Goal: Task Accomplishment & Management: Use online tool/utility

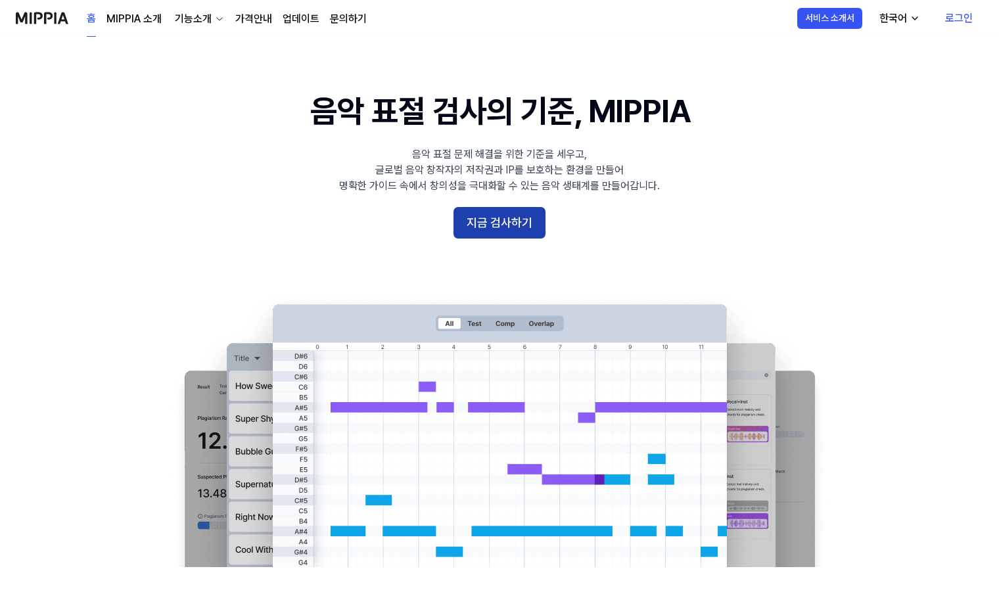
click at [475, 224] on button "지금 검사하기" at bounding box center [499, 223] width 92 height 32
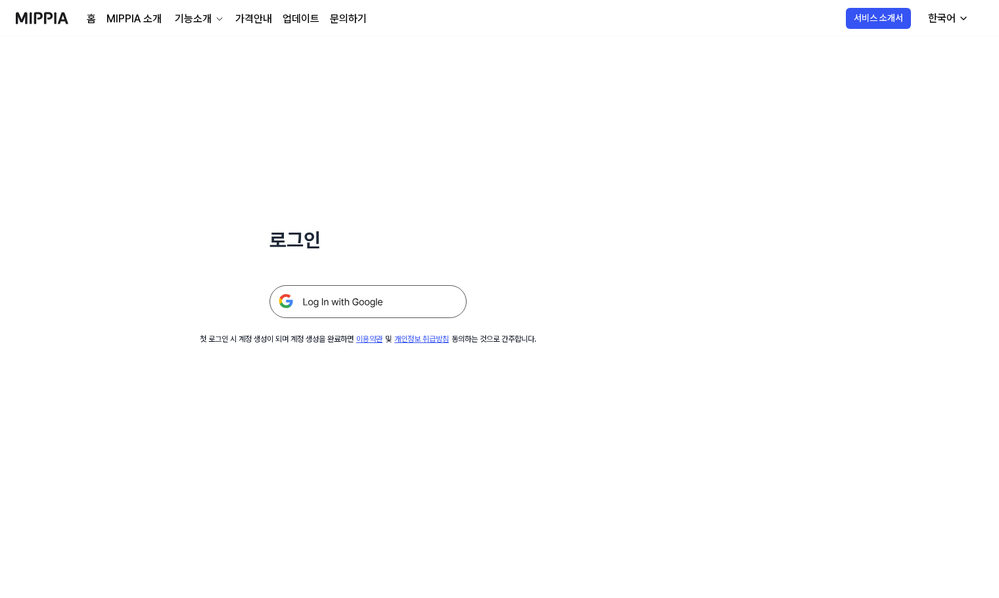
click at [384, 308] on img at bounding box center [367, 301] width 197 height 33
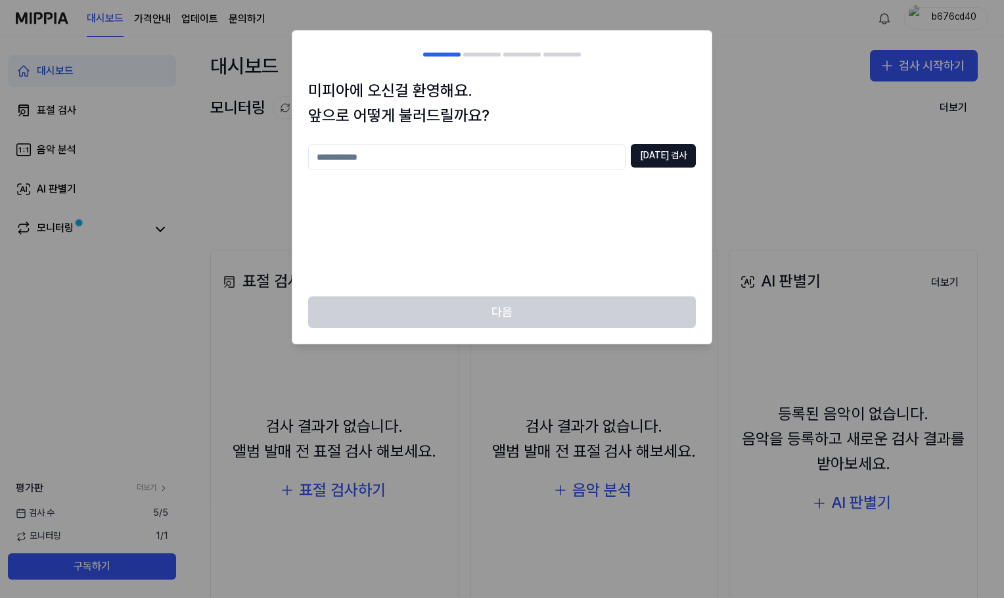
click at [601, 157] on input "text" at bounding box center [466, 157] width 317 height 26
type input "*******"
click at [676, 161] on button "중복 검사" at bounding box center [663, 156] width 65 height 24
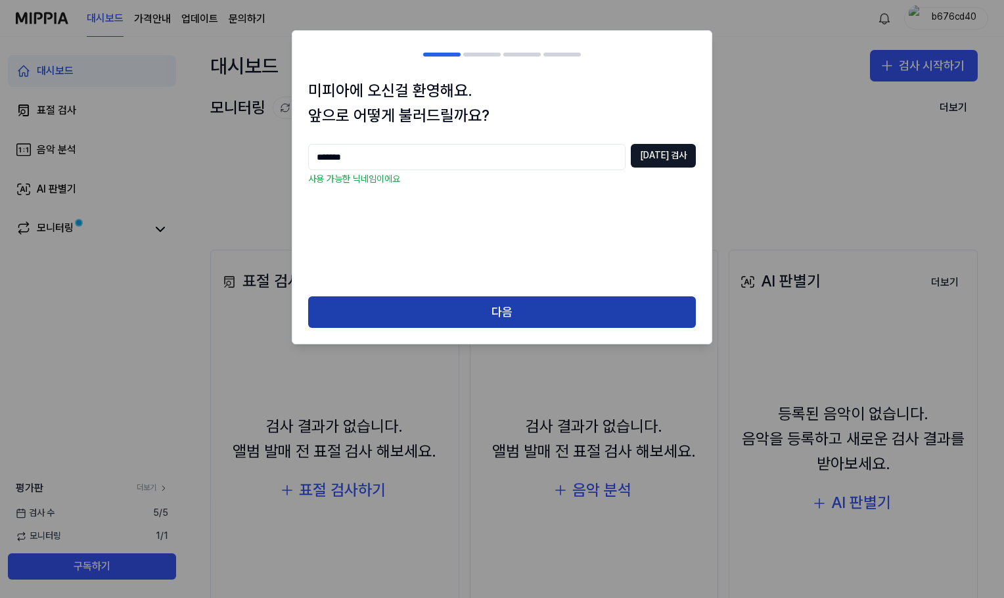
click at [538, 304] on button "다음" at bounding box center [502, 312] width 388 height 32
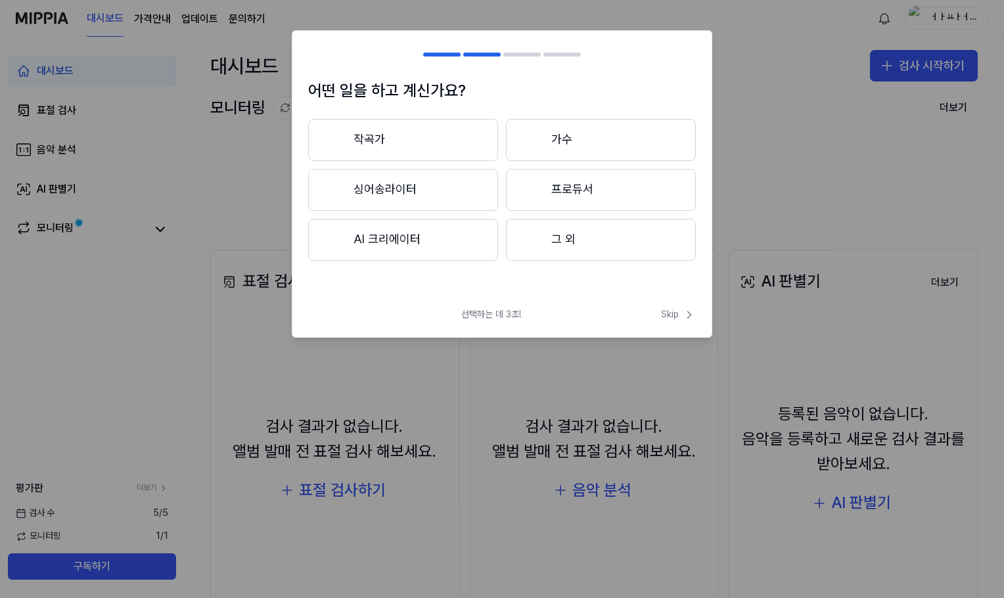
click at [462, 147] on button "작곡가" at bounding box center [403, 140] width 190 height 42
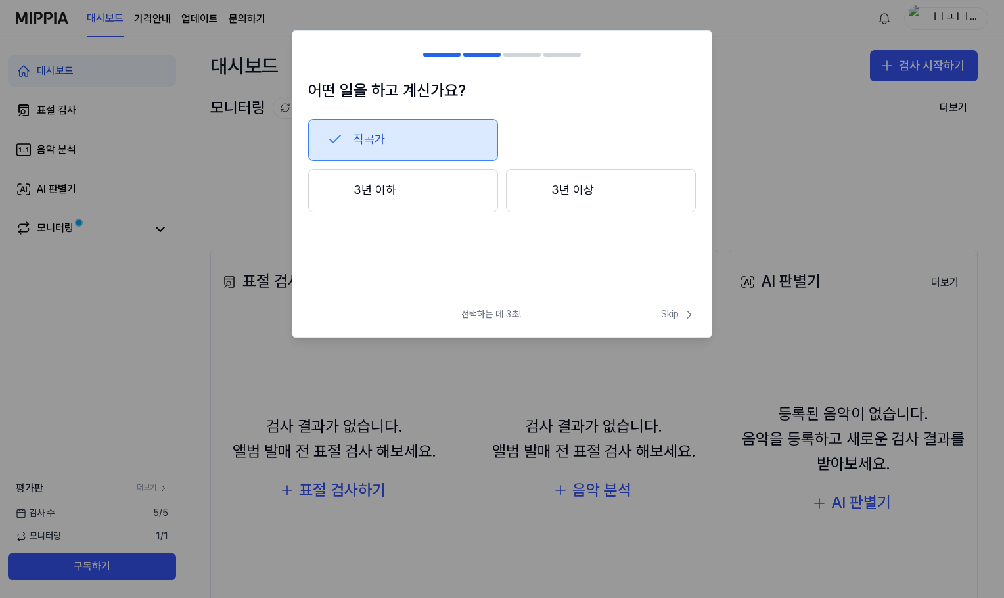
click at [482, 200] on button "3년 이하" at bounding box center [403, 190] width 190 height 43
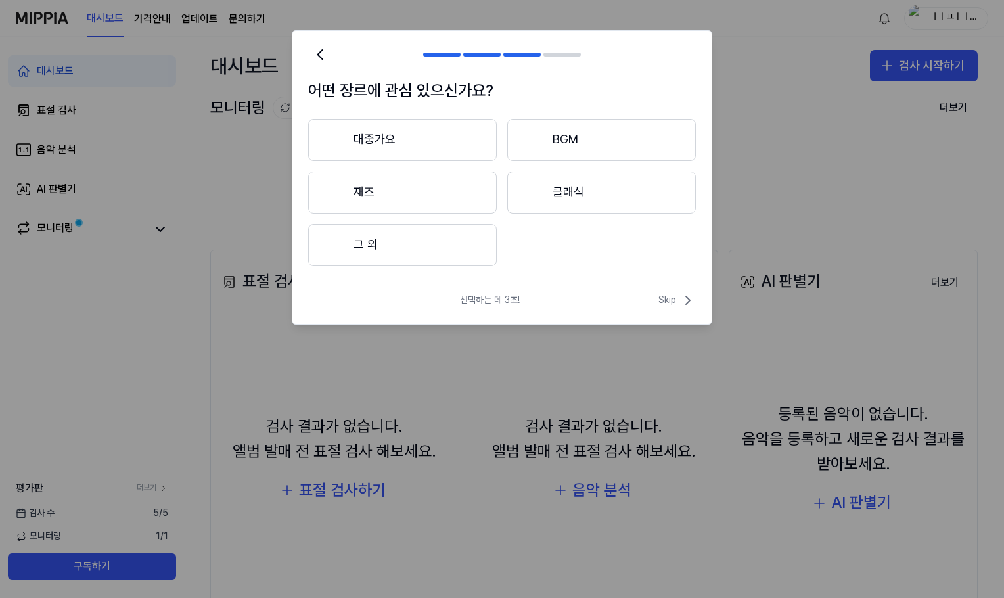
click at [466, 254] on button "그 외" at bounding box center [402, 245] width 189 height 42
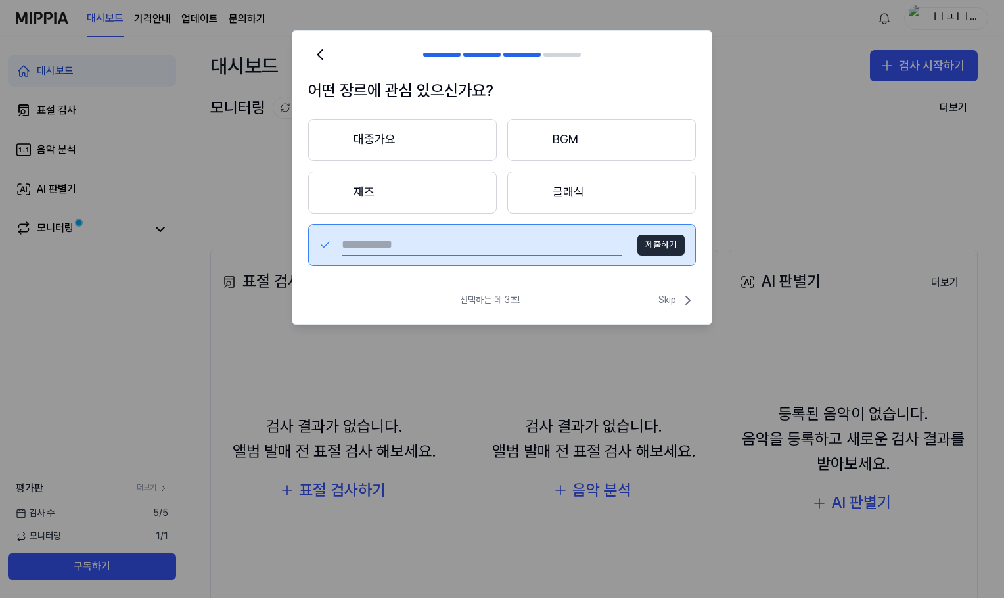
click at [601, 246] on input "text" at bounding box center [482, 245] width 280 height 21
type input "*"
click at [685, 247] on div "* 제출하기" at bounding box center [502, 245] width 388 height 42
click at [647, 247] on button "제출하기" at bounding box center [660, 245] width 47 height 21
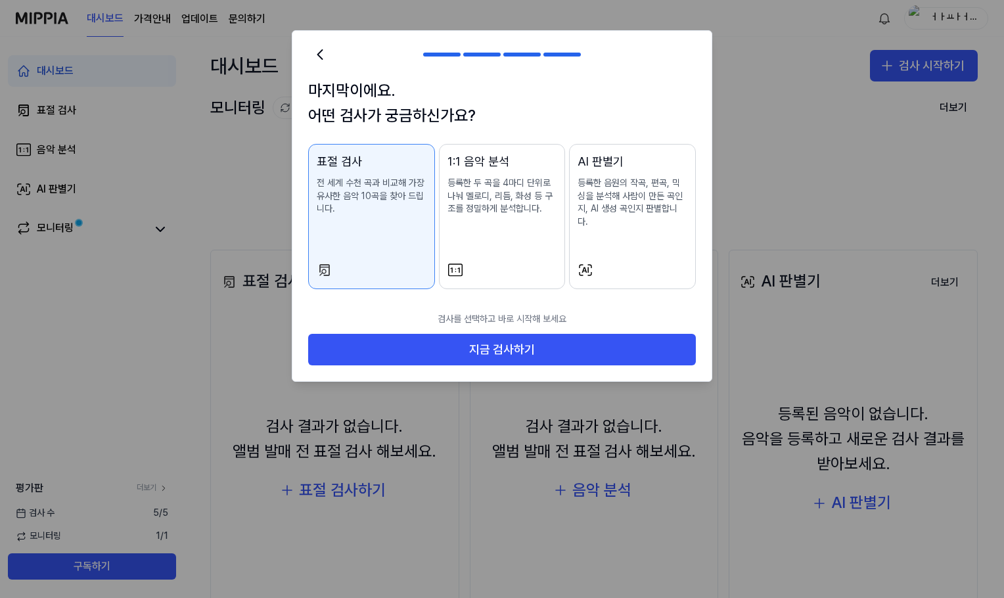
click at [508, 262] on div at bounding box center [503, 270] width 110 height 16
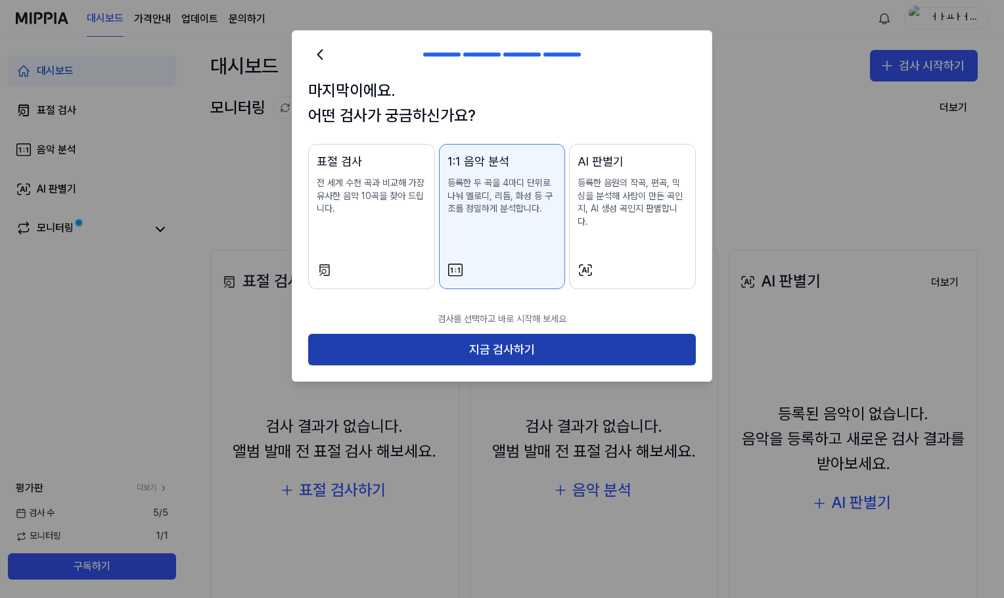
click at [520, 337] on button "지금 검사하기" at bounding box center [502, 350] width 388 height 32
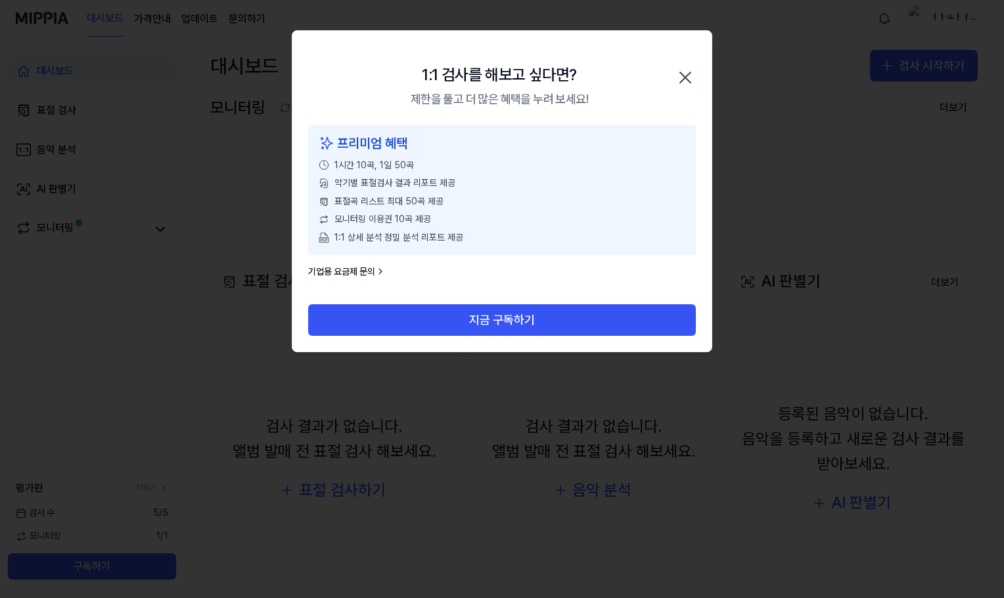
click at [689, 80] on icon "button" at bounding box center [685, 77] width 21 height 21
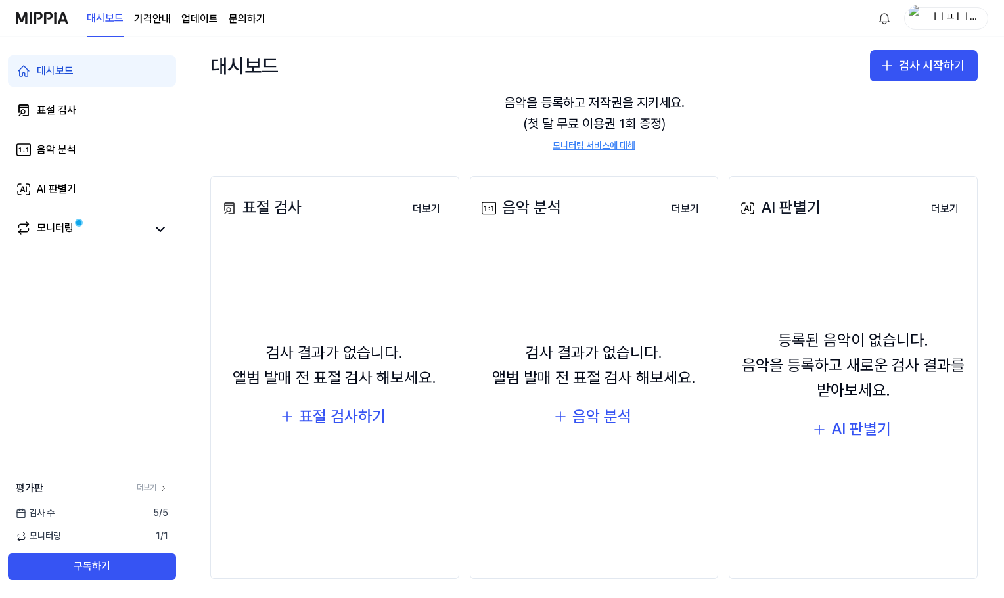
scroll to position [81, 0]
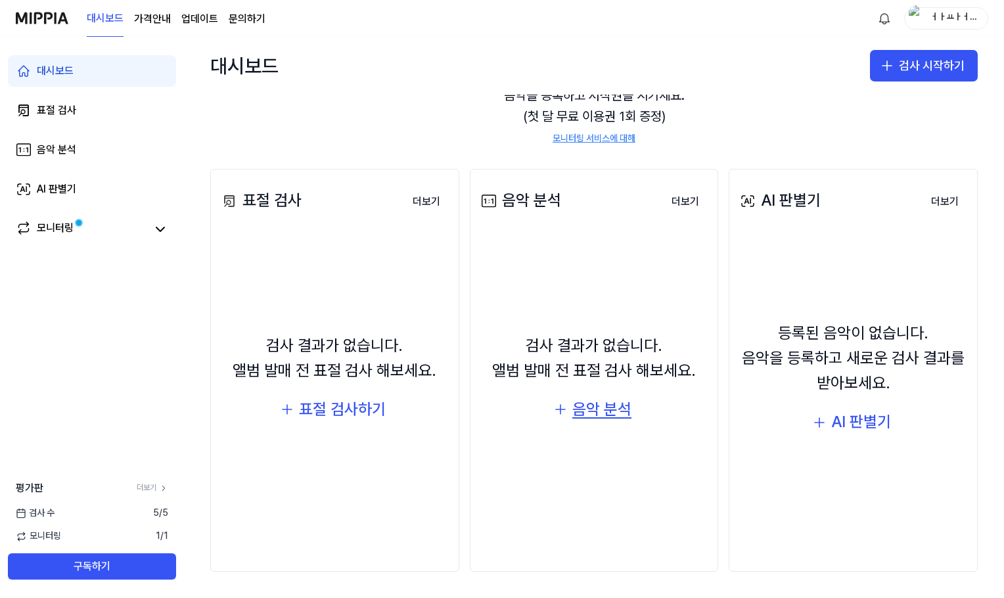
click at [575, 417] on div "음악 분석" at bounding box center [601, 409] width 59 height 25
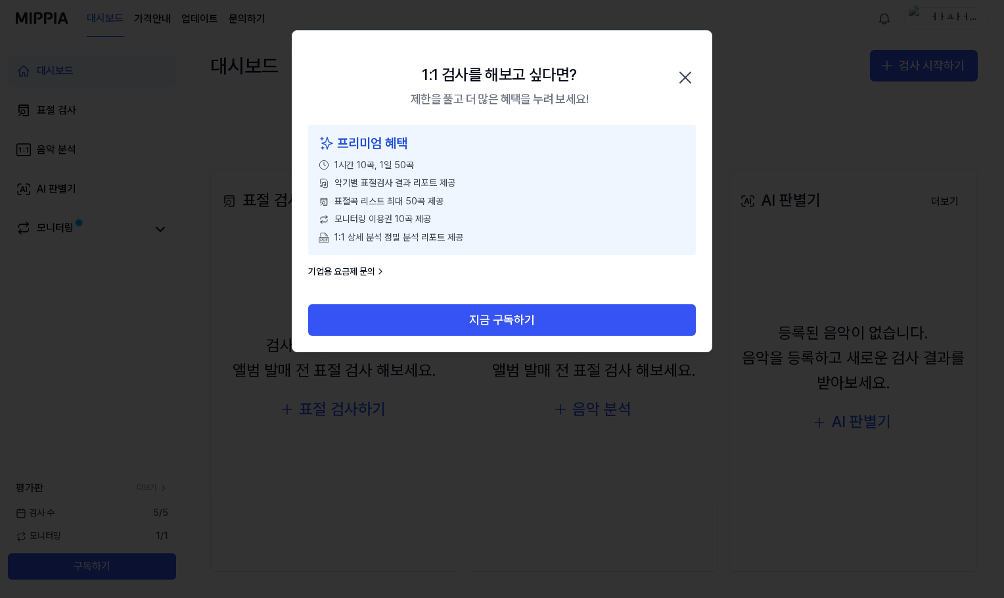
click at [691, 75] on icon "button" at bounding box center [685, 77] width 21 height 21
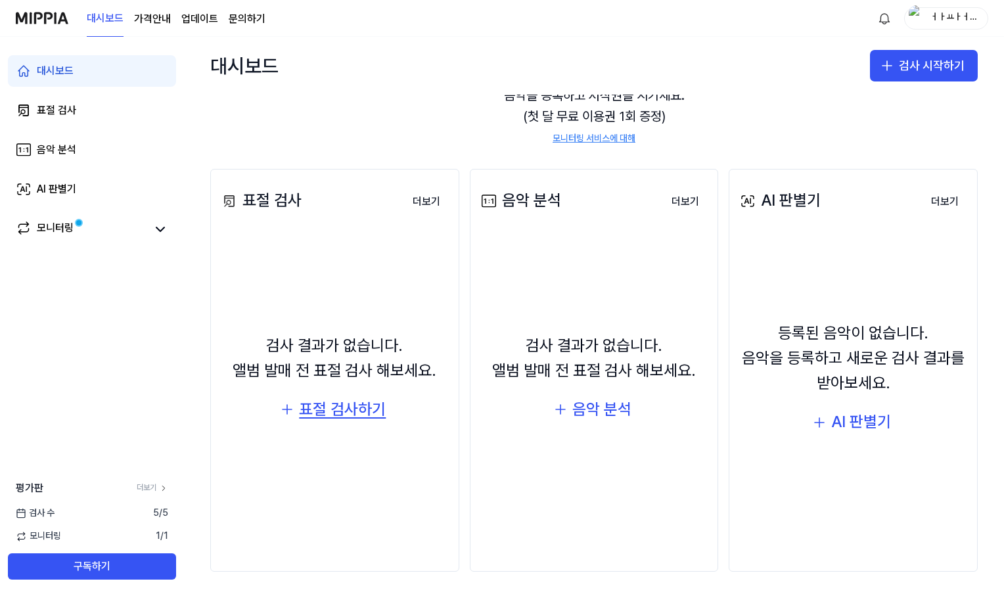
click at [361, 413] on div "표절 검사하기" at bounding box center [342, 409] width 87 height 25
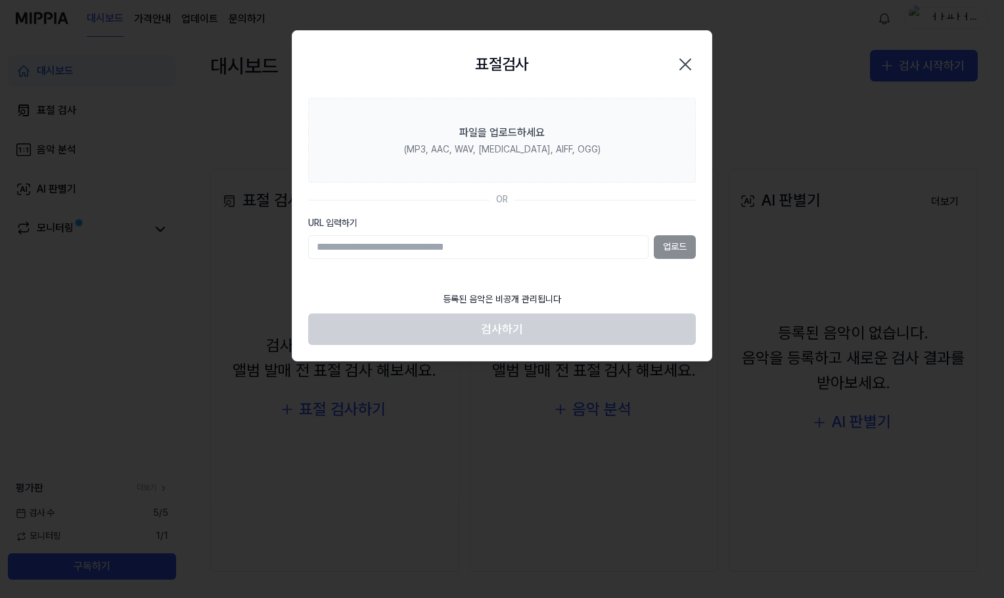
click at [485, 251] on input "URL 입력하기" at bounding box center [478, 247] width 340 height 24
click at [681, 242] on div "업로드" at bounding box center [502, 247] width 388 height 24
click at [665, 244] on div "업로드" at bounding box center [502, 247] width 388 height 24
click at [565, 246] on input "URL 입력하기" at bounding box center [478, 247] width 340 height 24
click at [523, 241] on input "URL 입력하기" at bounding box center [478, 247] width 340 height 24
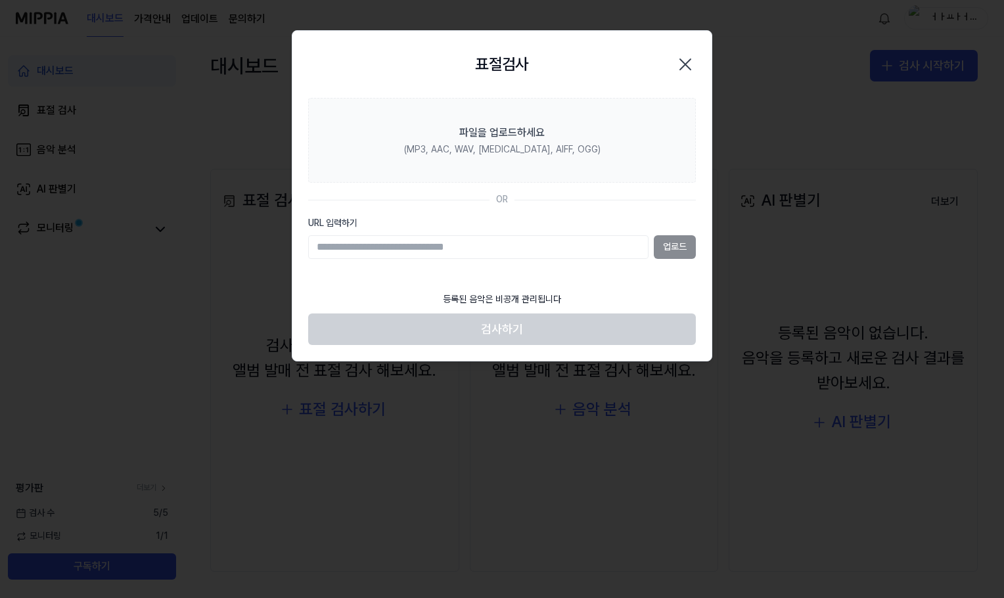
paste input "**********"
type input "**********"
click at [664, 248] on button "업로드" at bounding box center [675, 247] width 42 height 24
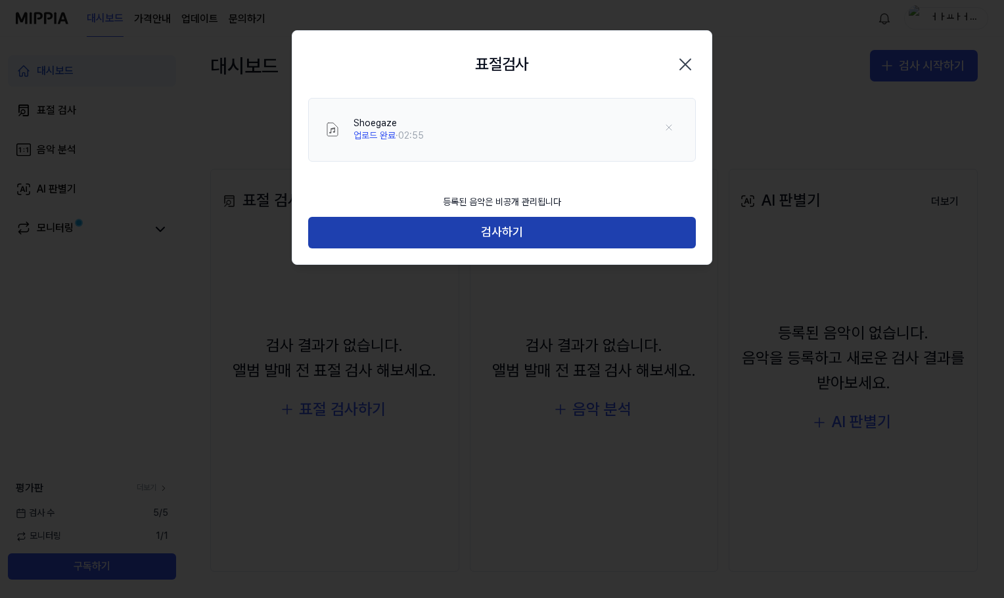
click at [538, 235] on button "검사하기" at bounding box center [502, 233] width 388 height 32
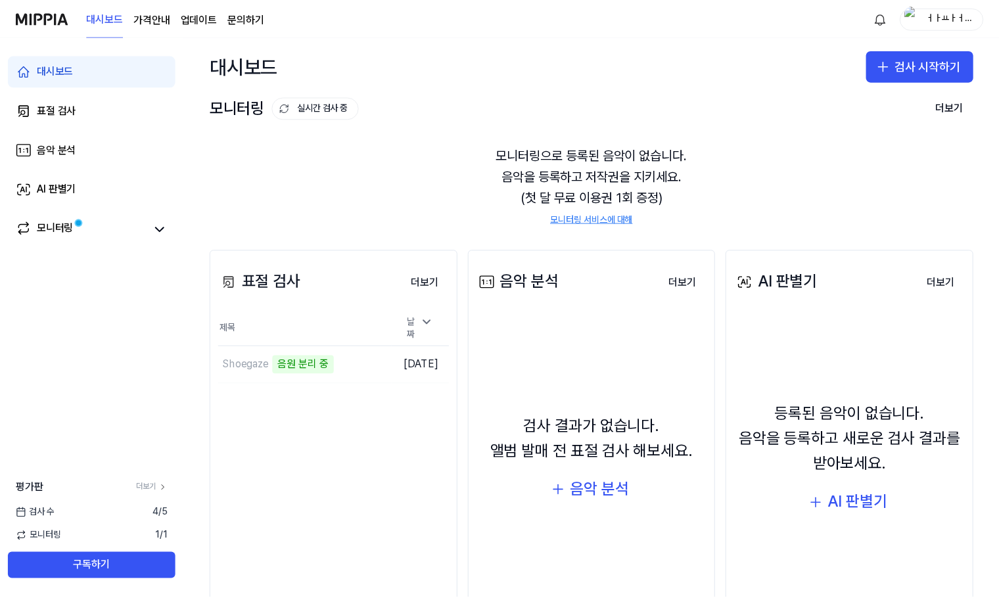
scroll to position [81, 0]
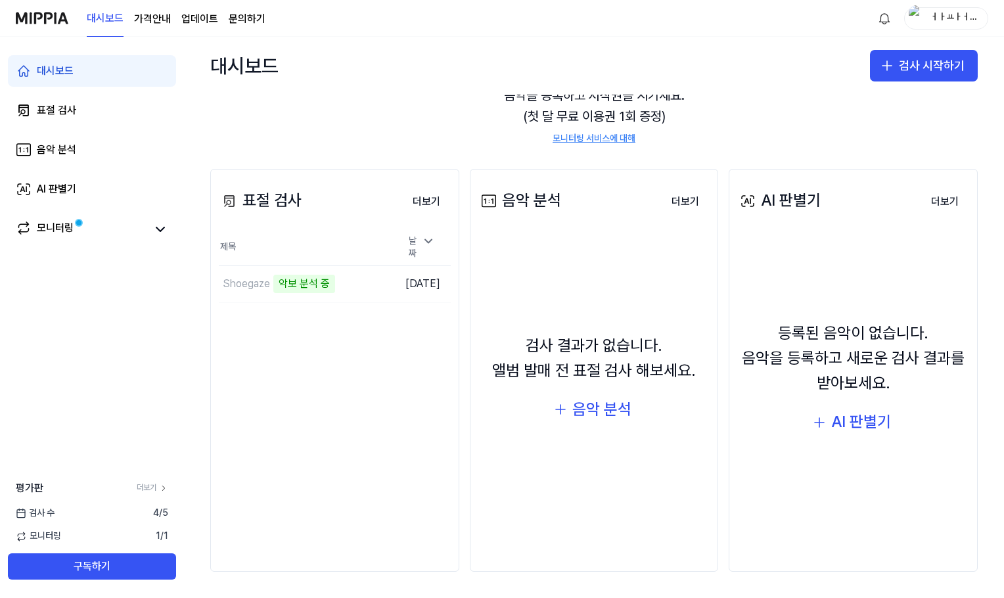
click at [591, 135] on link "모니터링 서비스에 대해" at bounding box center [594, 138] width 83 height 13
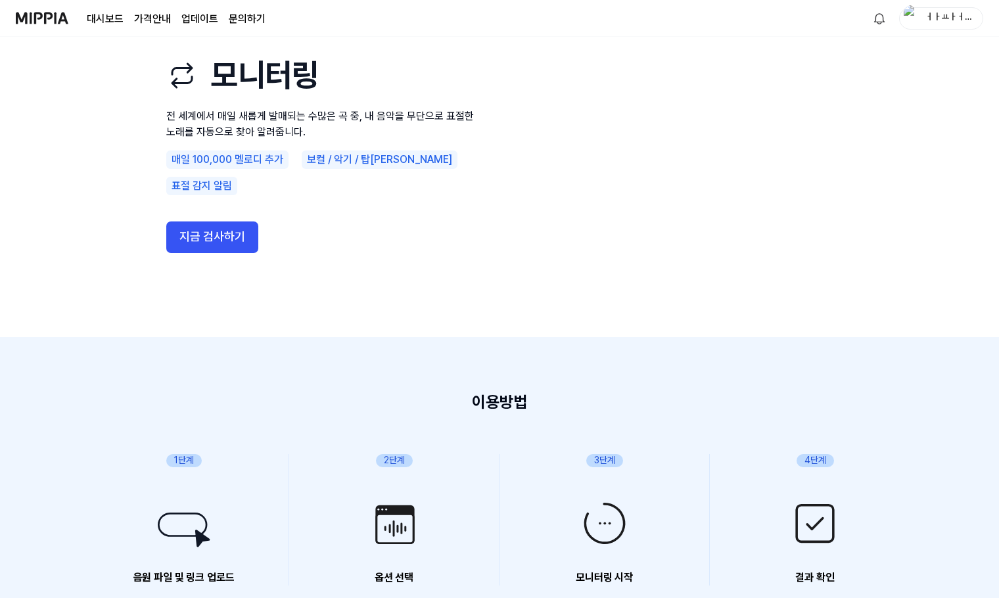
scroll to position [329, 0]
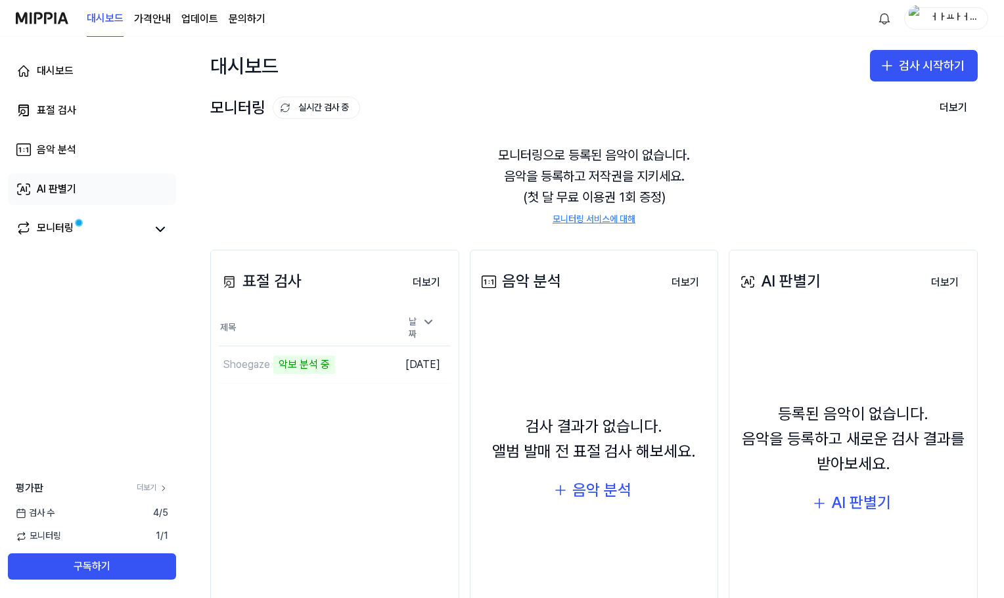
click at [122, 179] on link "AI 판별기" at bounding box center [92, 189] width 168 height 32
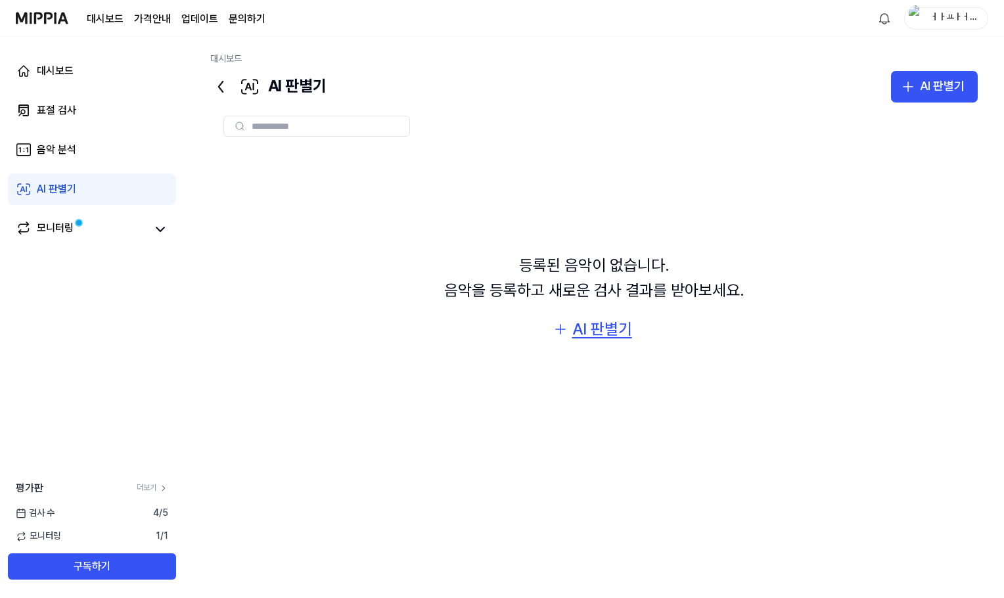
click at [603, 327] on div "AI 판별기" at bounding box center [602, 329] width 60 height 25
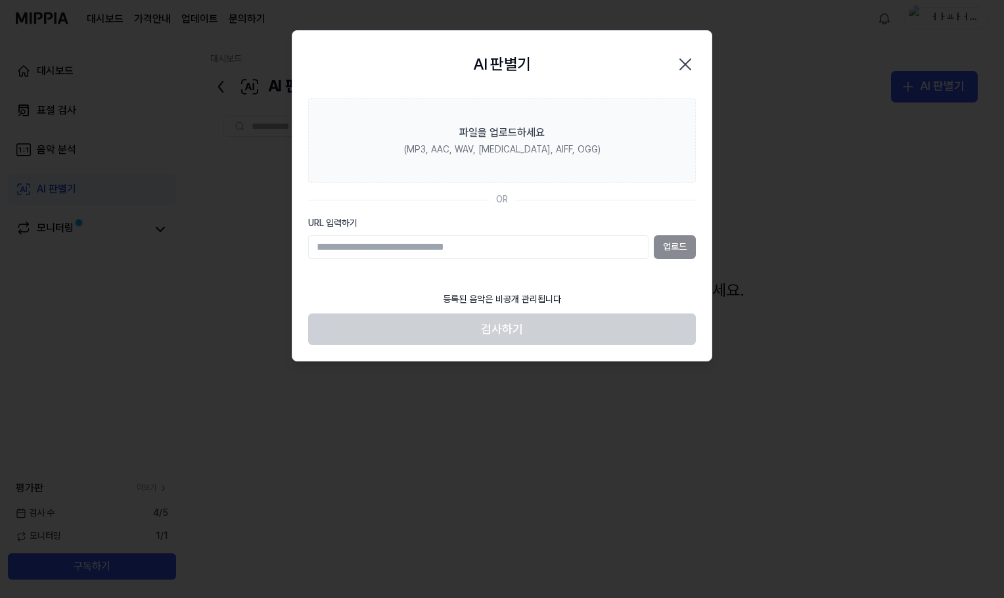
click at [672, 238] on div "업로드" at bounding box center [502, 247] width 388 height 24
click at [654, 258] on div "업로드" at bounding box center [502, 247] width 388 height 24
click at [624, 246] on input "URL 입력하기" at bounding box center [478, 247] width 340 height 24
click at [620, 247] on input "URL 입력하기" at bounding box center [478, 247] width 340 height 24
click at [613, 246] on input "URL 입력하기" at bounding box center [478, 247] width 340 height 24
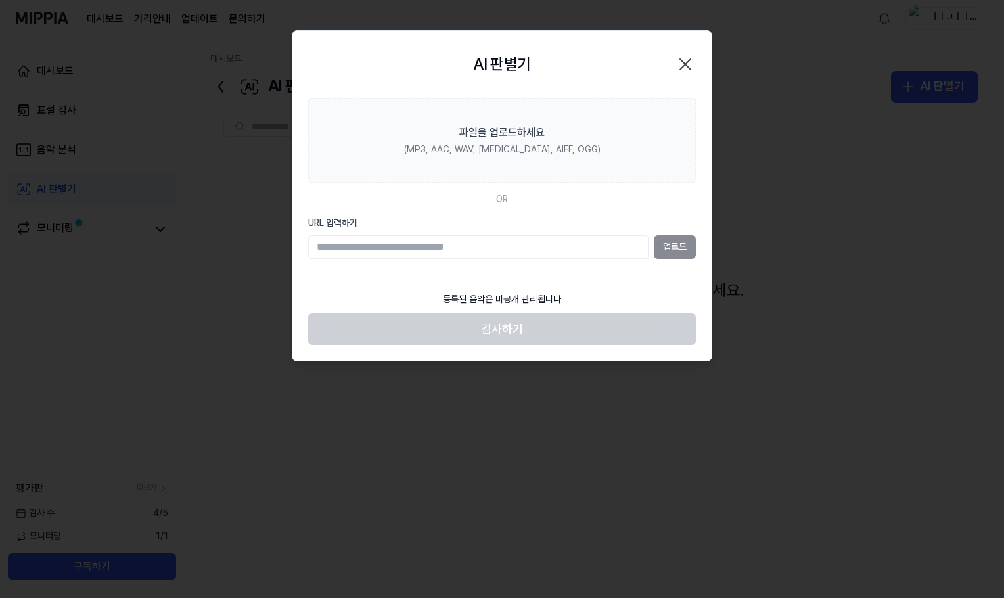
type input "**********"
click at [676, 241] on button "업로드" at bounding box center [675, 247] width 42 height 24
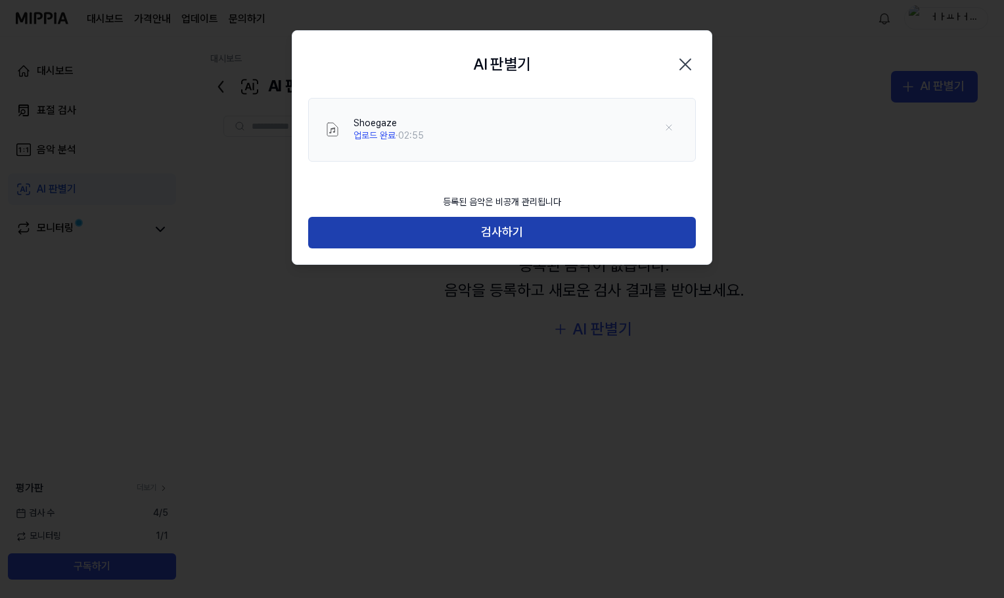
click at [511, 232] on button "검사하기" at bounding box center [502, 233] width 388 height 32
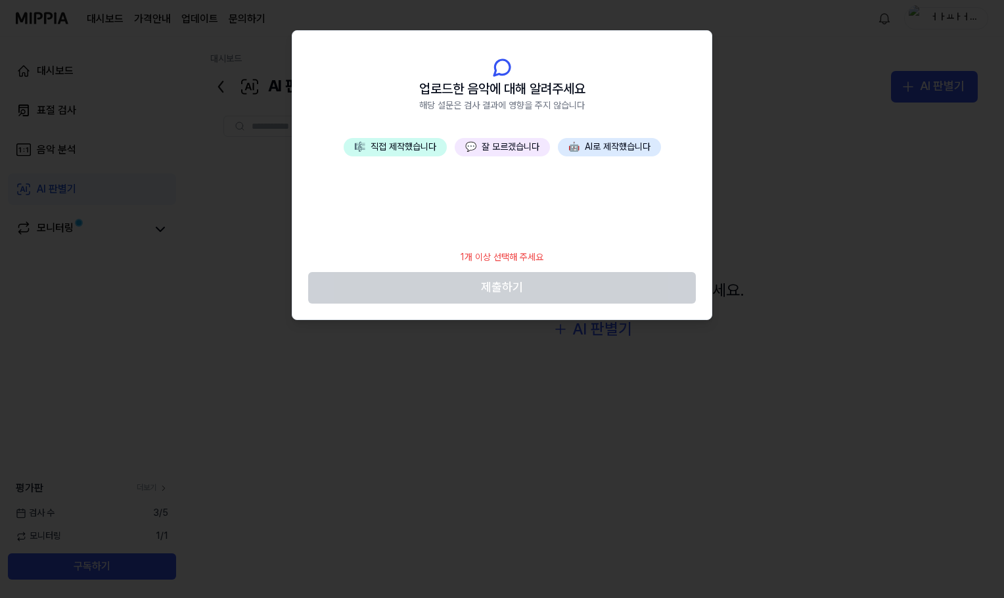
click at [429, 152] on button "🎼 직접 제작했습니다" at bounding box center [395, 147] width 103 height 18
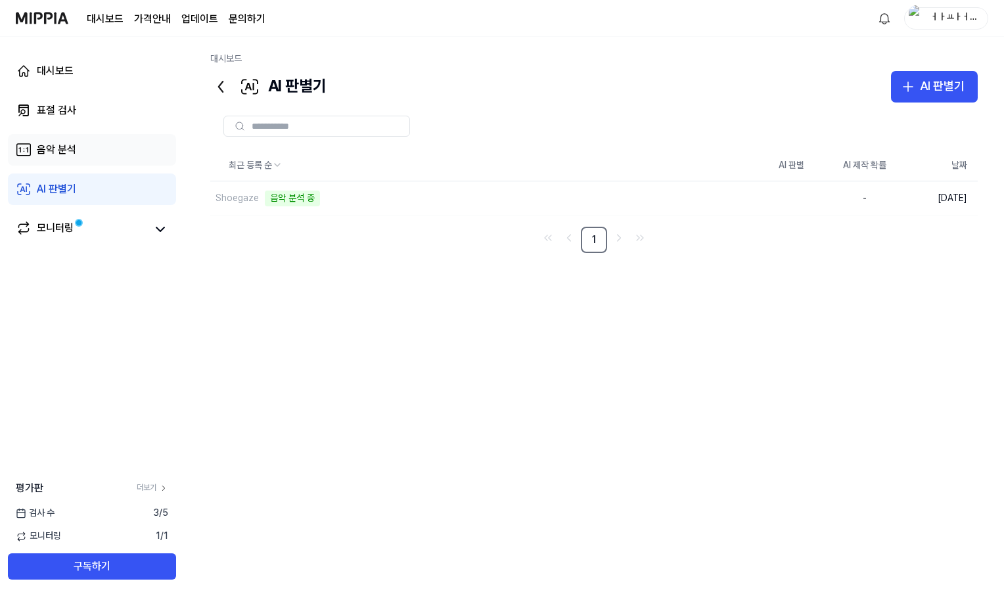
click at [87, 148] on link "음악 분석" at bounding box center [92, 150] width 168 height 32
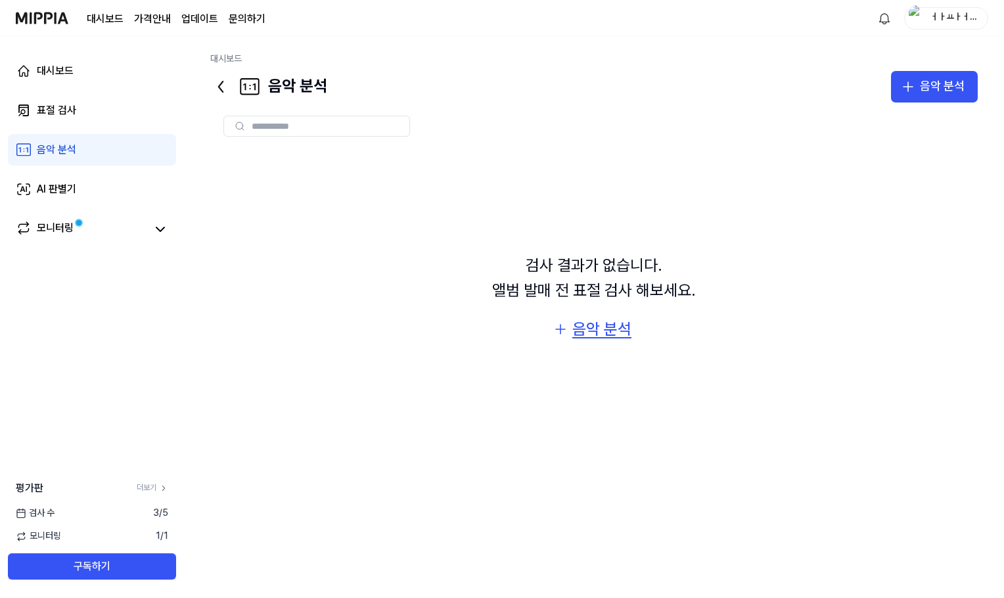
click at [571, 321] on button "음악 분석" at bounding box center [593, 329] width 101 height 32
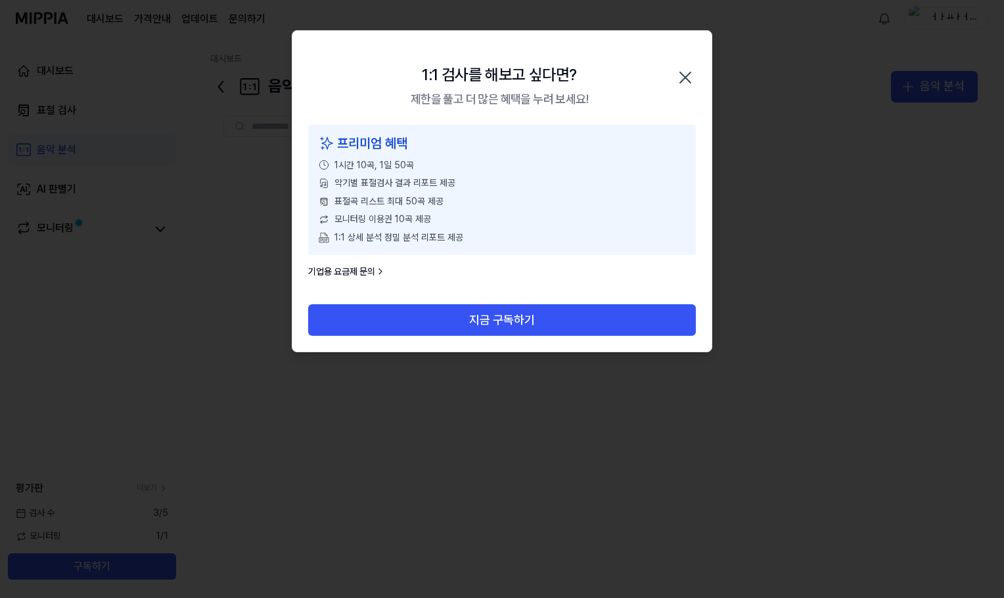
click at [405, 229] on div "프리미엄 혜택 1시간 10곡, 1일 50곡 악기별 표절검사 결과 리포트 제공 표절곡 리스트 최대 50곡 제공 모니터링 이용권 10곡 제공 1:…" at bounding box center [502, 190] width 388 height 130
drag, startPoint x: 373, startPoint y: 164, endPoint x: 442, endPoint y: 233, distance: 97.6
click at [431, 206] on div "프리미엄 혜택 1시간 10곡, 1일 50곡 악기별 표절검사 결과 리포트 제공 표절곡 리스트 최대 50곡 제공 모니터링 이용권 10곡 제공 1:…" at bounding box center [502, 190] width 388 height 130
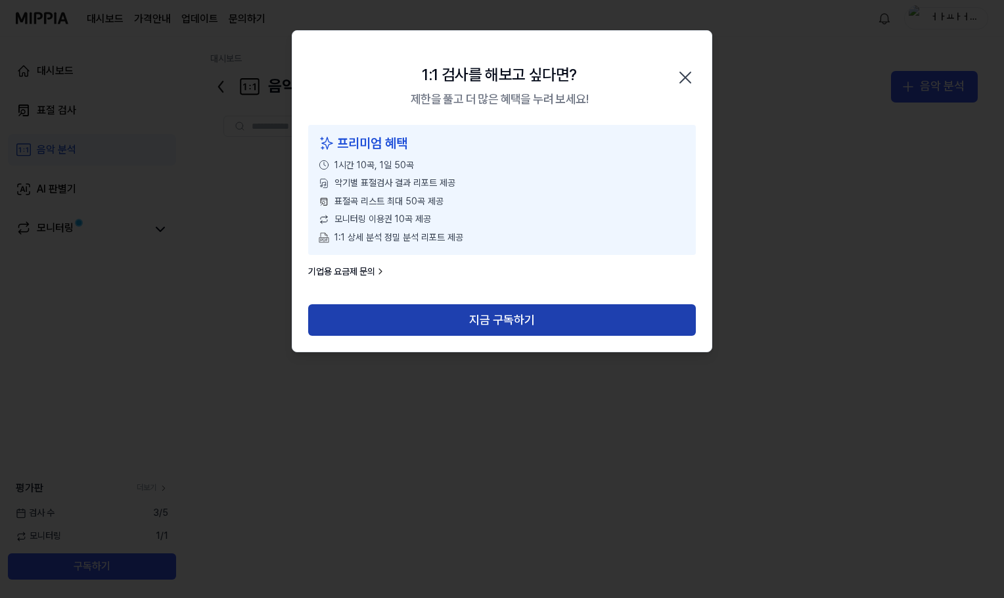
click at [496, 313] on button "지금 구독하기" at bounding box center [502, 320] width 388 height 32
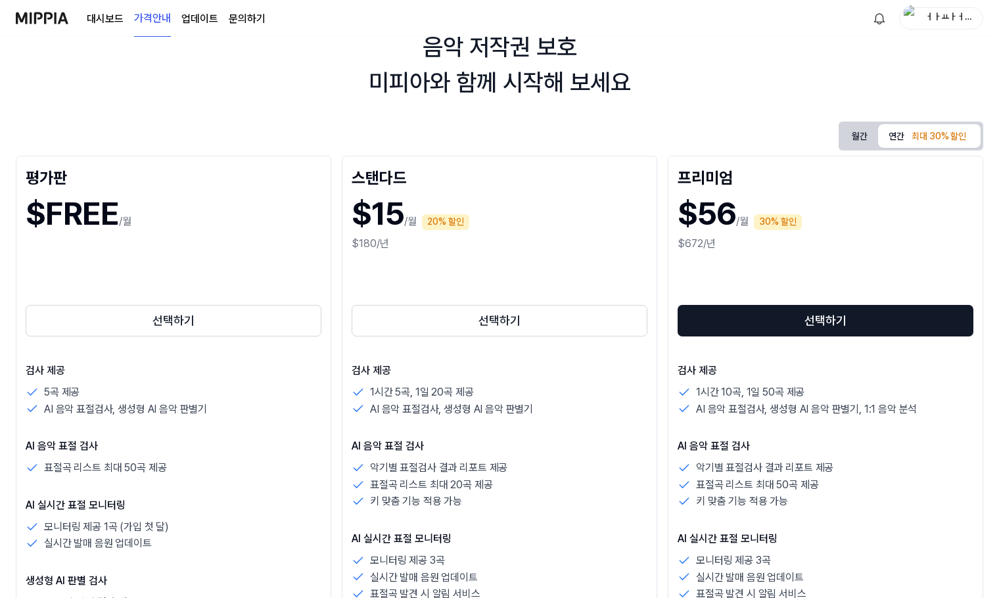
scroll to position [131, 0]
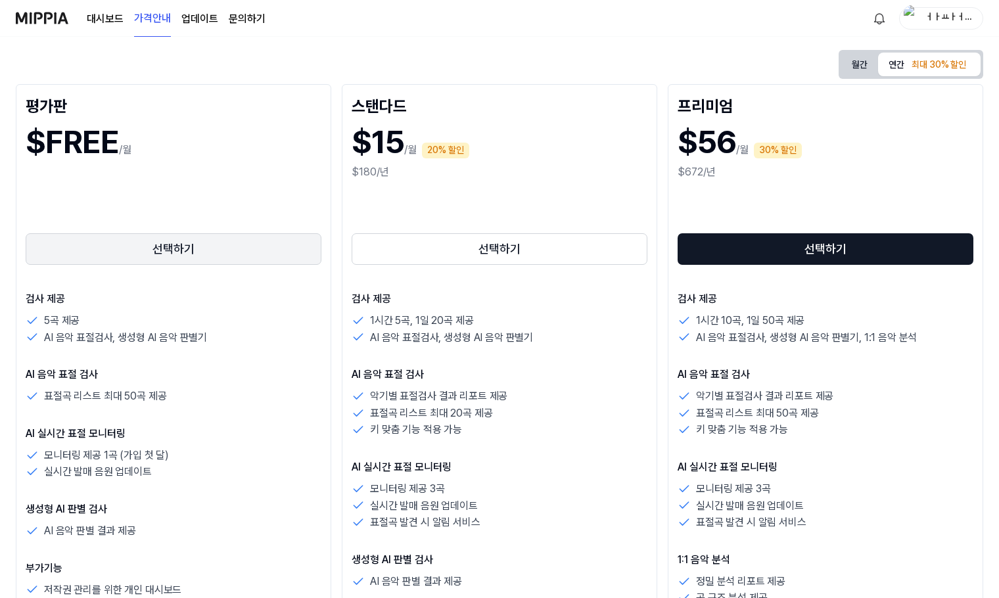
click at [160, 252] on button "선택하기" at bounding box center [174, 249] width 296 height 32
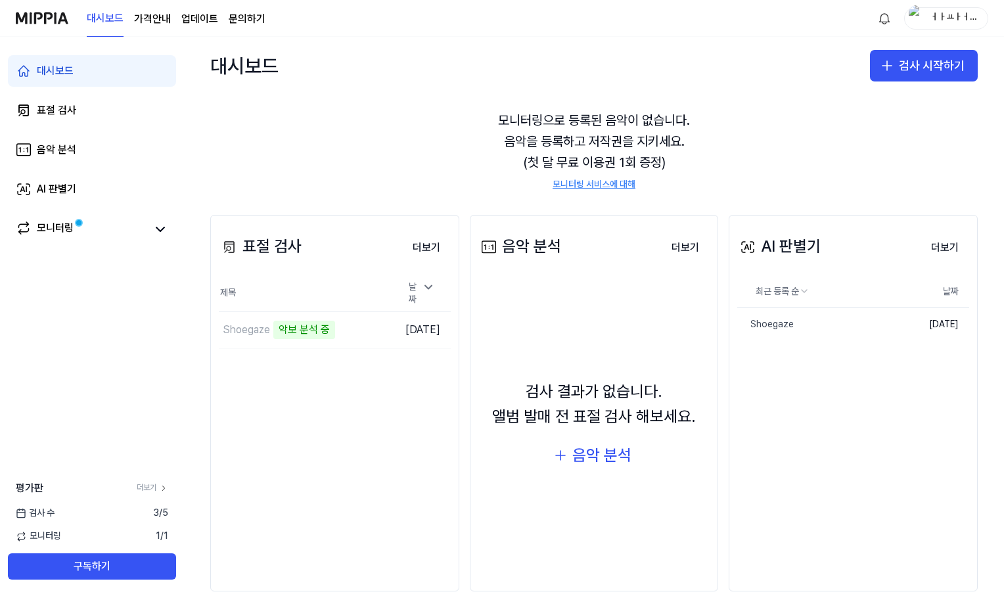
scroll to position [55, 0]
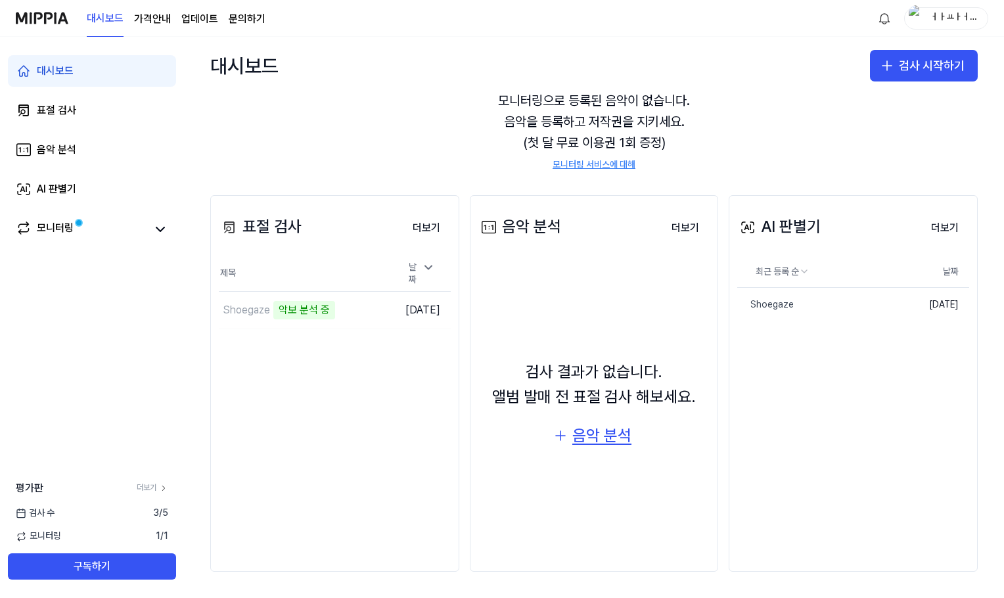
click at [607, 438] on div "음악 분석" at bounding box center [601, 435] width 59 height 25
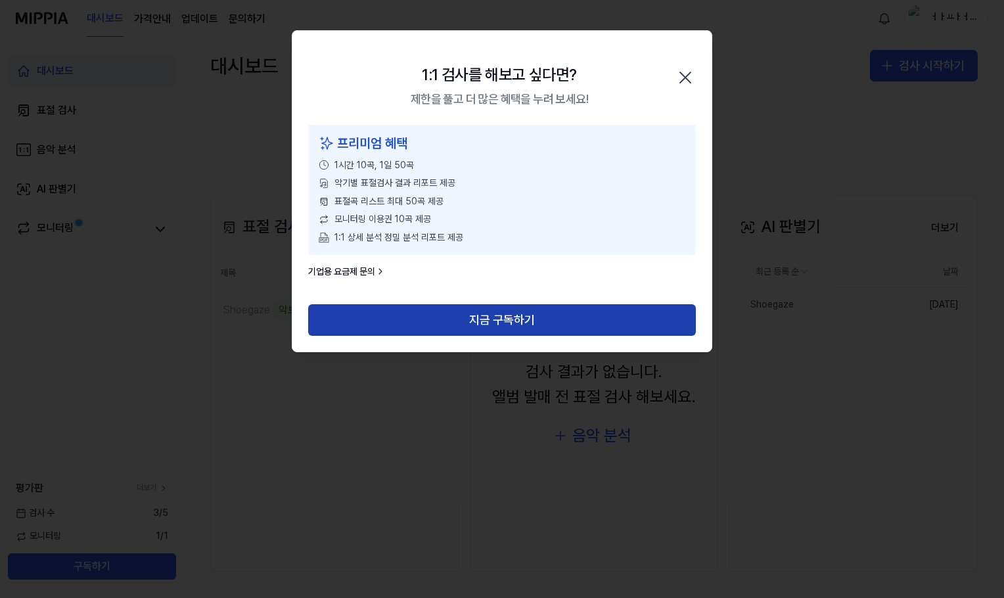
click at [524, 313] on button "지금 구독하기" at bounding box center [502, 320] width 388 height 32
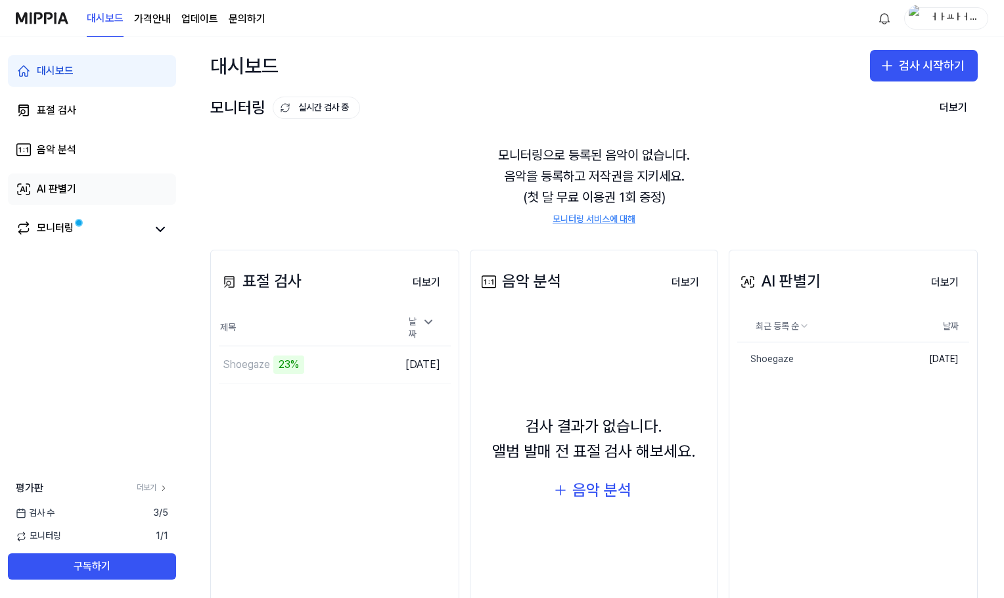
click at [109, 197] on link "AI 판별기" at bounding box center [92, 189] width 168 height 32
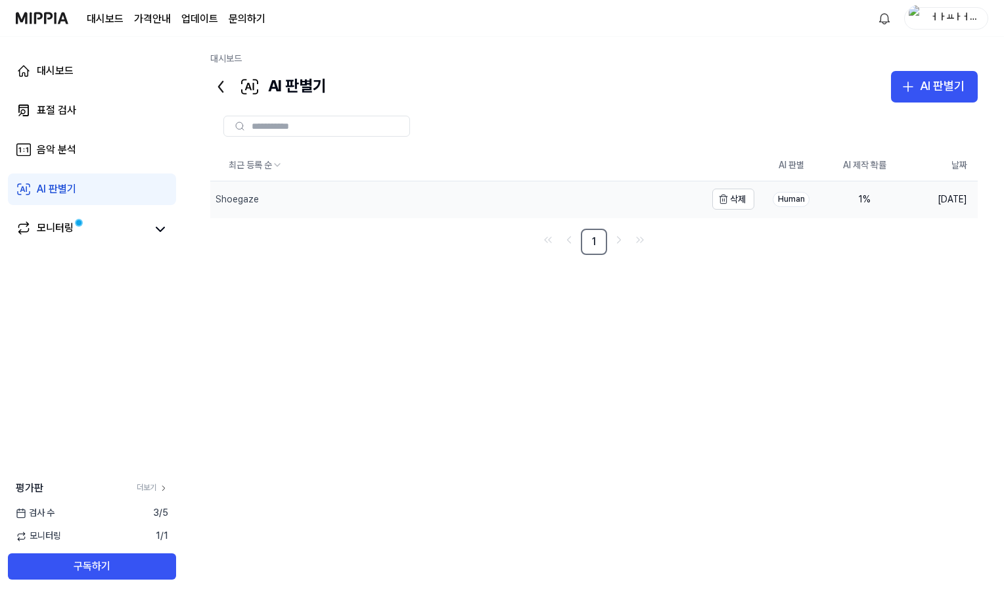
click at [466, 190] on div "Shoegaze" at bounding box center [458, 199] width 496 height 36
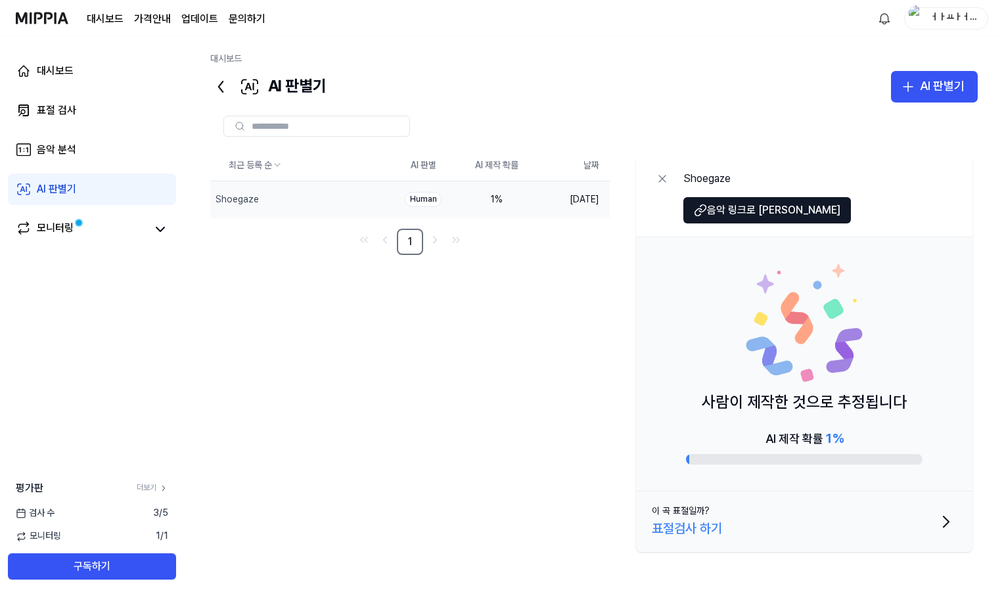
click at [691, 528] on div "표절검사 하기" at bounding box center [687, 528] width 70 height 21
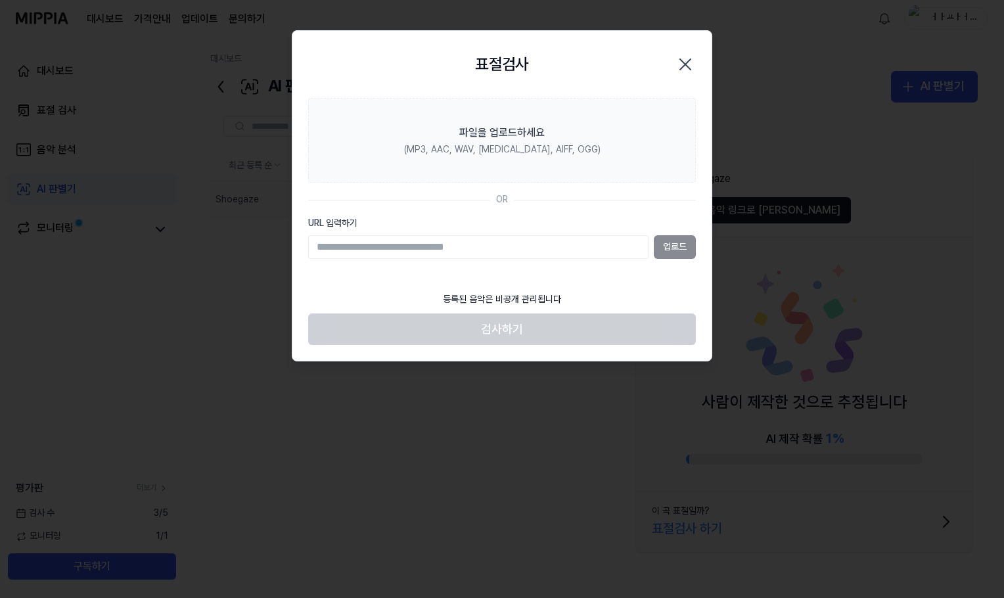
click at [620, 242] on input "URL 입력하기" at bounding box center [478, 247] width 340 height 24
click at [556, 246] on input "URL 입력하기" at bounding box center [478, 247] width 340 height 24
type input "**********"
click at [660, 243] on button "업로드" at bounding box center [675, 247] width 42 height 24
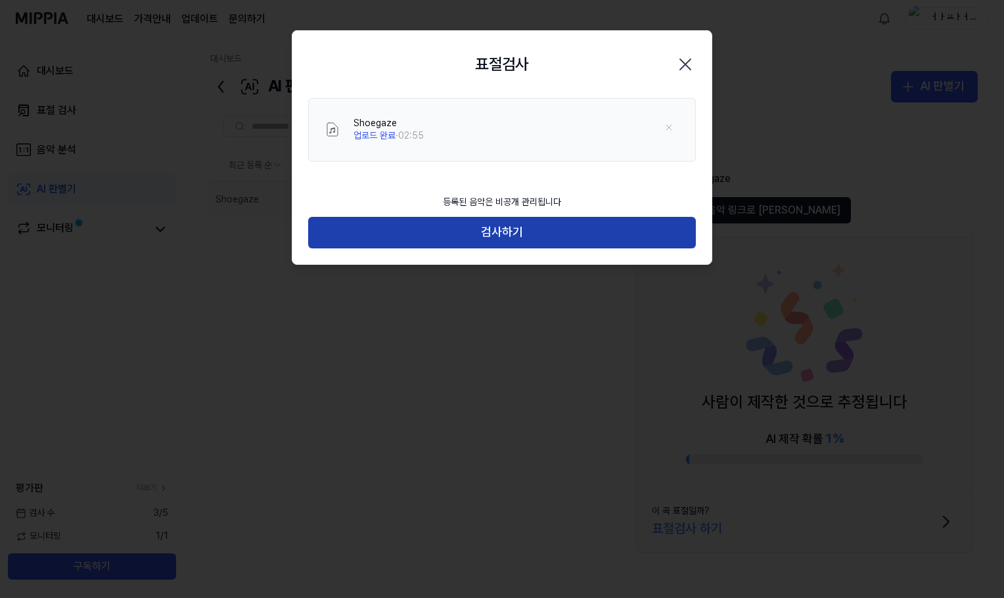
click at [500, 232] on button "검사하기" at bounding box center [502, 233] width 388 height 32
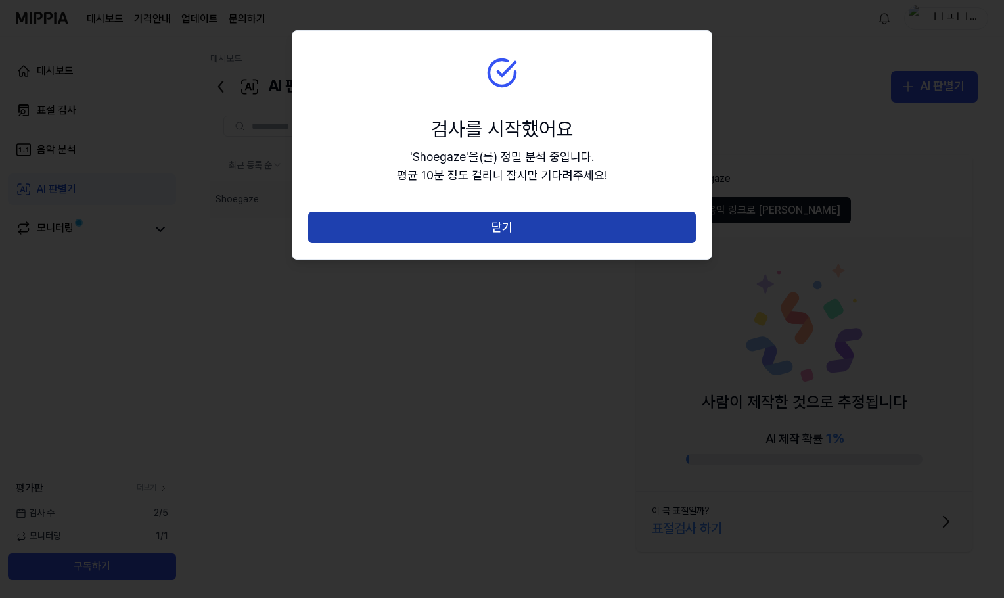
click at [495, 219] on button "닫기" at bounding box center [502, 228] width 388 height 32
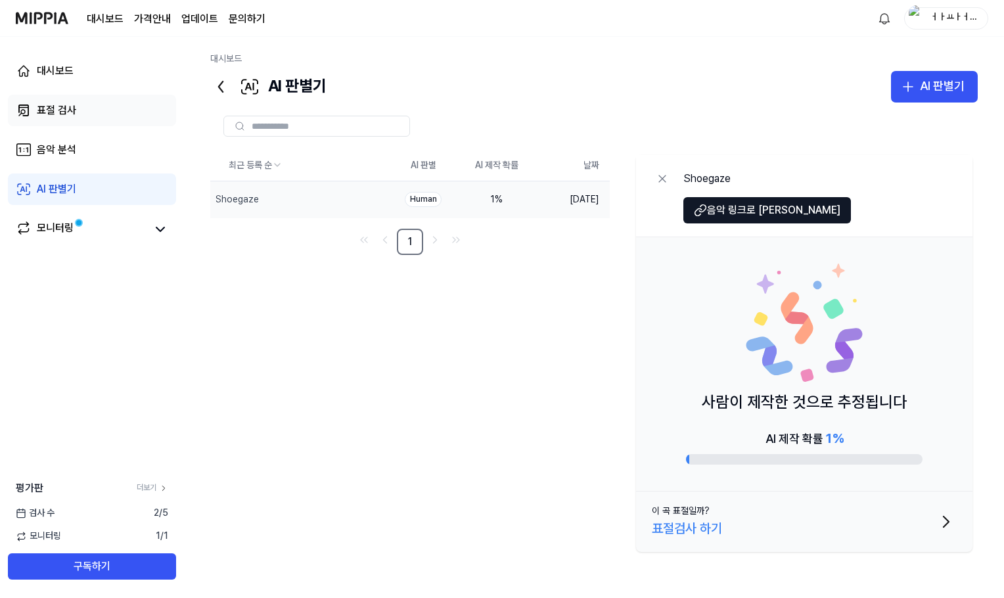
click at [110, 106] on link "표절 검사" at bounding box center [92, 111] width 168 height 32
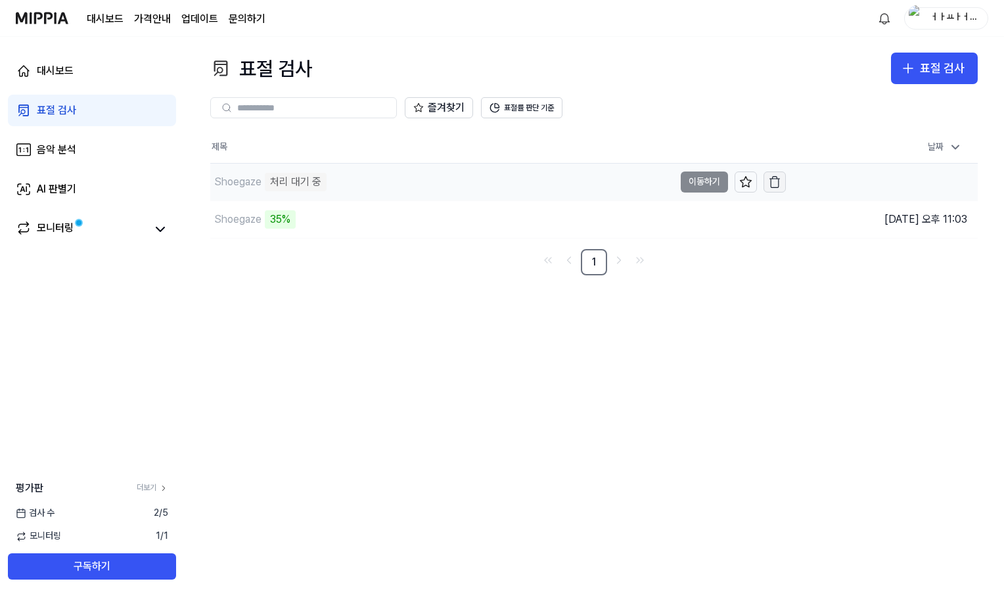
click at [779, 185] on icon "button" at bounding box center [774, 181] width 13 height 13
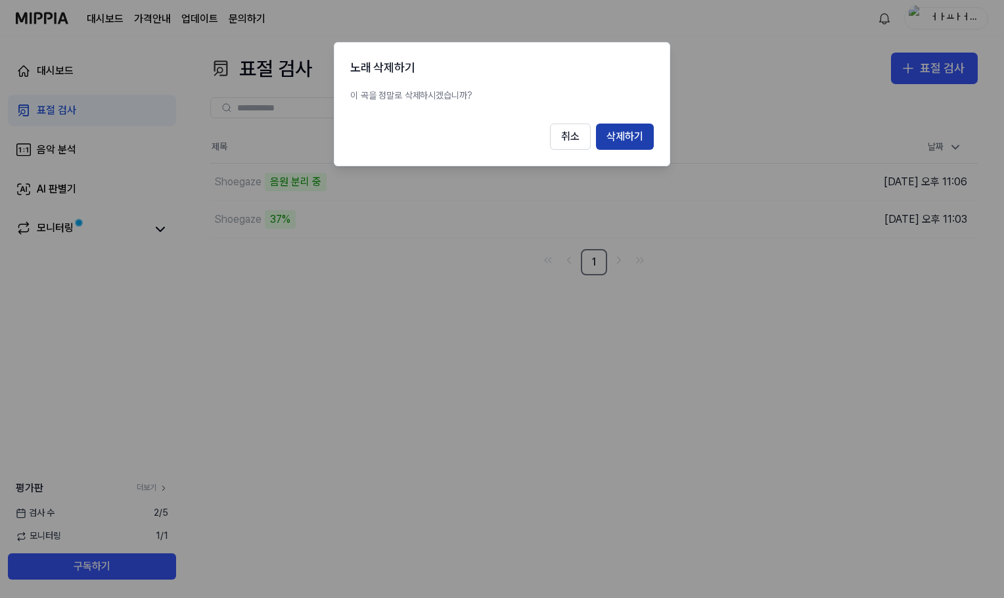
click at [626, 145] on button "삭제하기" at bounding box center [625, 137] width 58 height 26
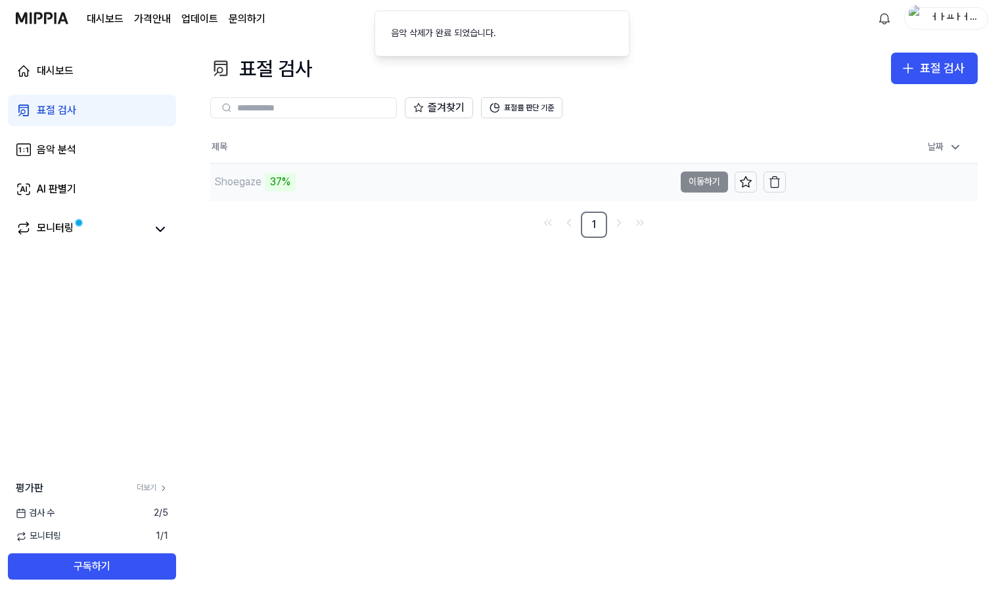
click at [281, 180] on div "37%" at bounding box center [280, 182] width 31 height 18
click at [97, 145] on link "음악 분석" at bounding box center [92, 150] width 168 height 32
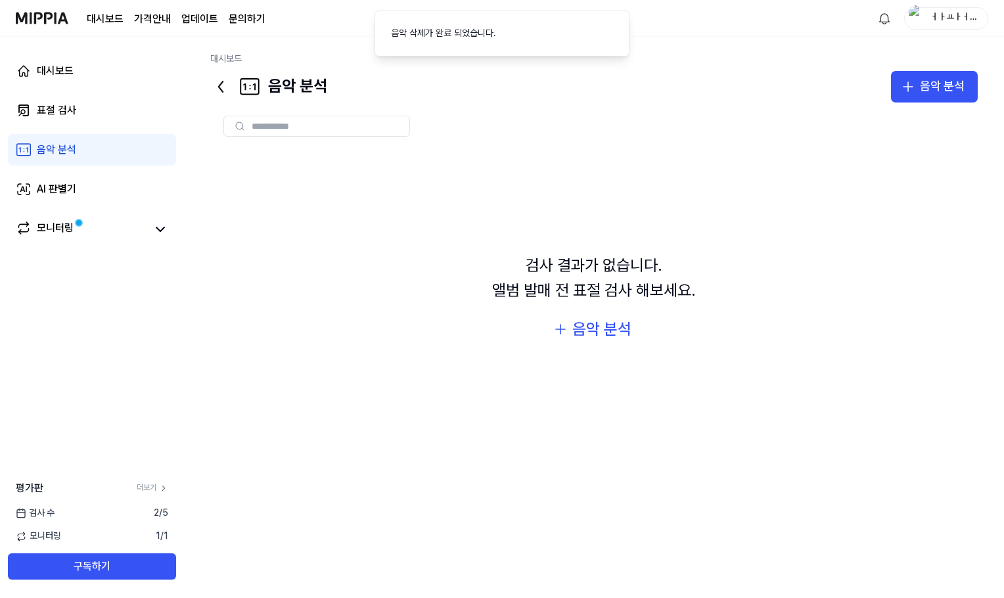
click at [549, 289] on div "검사 결과가 없습니다. 앨범 발매 전 표절 검사 해보세요." at bounding box center [594, 278] width 204 height 51
click at [565, 273] on div "검사 결과가 없습니다. 앨범 발매 전 표절 검사 해보세요." at bounding box center [594, 278] width 204 height 51
click at [937, 87] on div "음악 분석" at bounding box center [942, 86] width 45 height 19
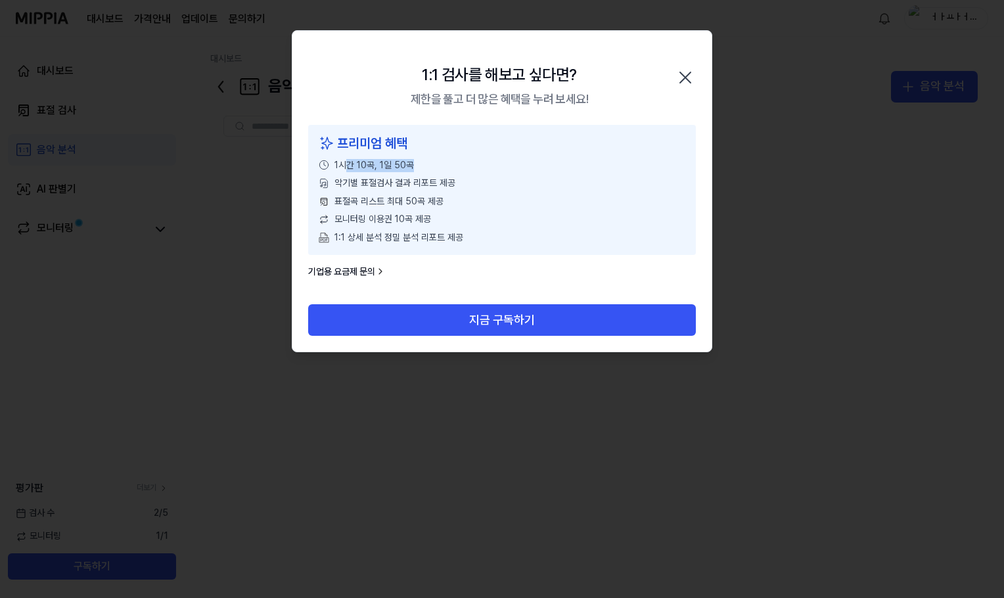
drag, startPoint x: 350, startPoint y: 162, endPoint x: 434, endPoint y: 167, distance: 84.3
click at [434, 167] on div "1시간 10곡, 1일 50곡" at bounding box center [502, 165] width 367 height 13
drag, startPoint x: 351, startPoint y: 188, endPoint x: 416, endPoint y: 189, distance: 65.1
click at [416, 189] on span "악기별 표절검사 결과 리포트 제공" at bounding box center [394, 183] width 121 height 13
drag, startPoint x: 382, startPoint y: 212, endPoint x: 401, endPoint y: 239, distance: 33.0
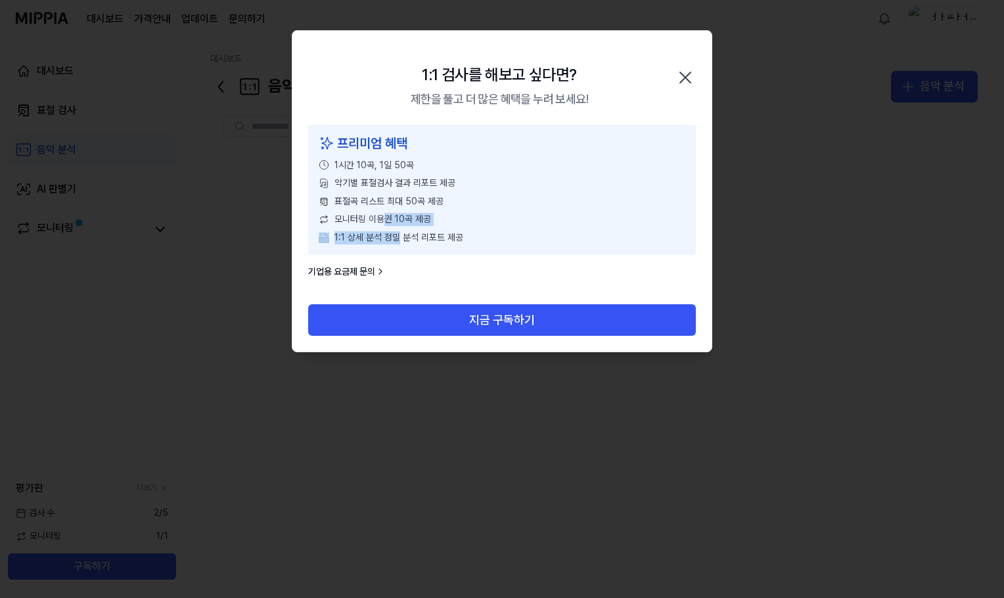
click at [401, 239] on div "프리미엄 혜택 1시간 10곡, 1일 50곡 악기별 표절검사 결과 리포트 제공 표절곡 리스트 최대 50곡 제공 모니터링 이용권 10곡 제공 1:…" at bounding box center [502, 190] width 388 height 130
click at [394, 222] on span "모니터링 이용권 10곡 제공" at bounding box center [382, 219] width 97 height 13
drag, startPoint x: 380, startPoint y: 229, endPoint x: 473, endPoint y: 230, distance: 93.3
click at [473, 230] on div "프리미엄 혜택 1시간 10곡, 1일 50곡 악기별 표절검사 결과 리포트 제공 표절곡 리스트 최대 50곡 제공 모니터링 이용권 10곡 제공 1:…" at bounding box center [502, 190] width 388 height 130
click at [600, 107] on div "1:1 검사를 해보고 싶다면? 제한을 풀고 더 많은 혜택을 누려 보세요! 닫기" at bounding box center [501, 78] width 419 height 94
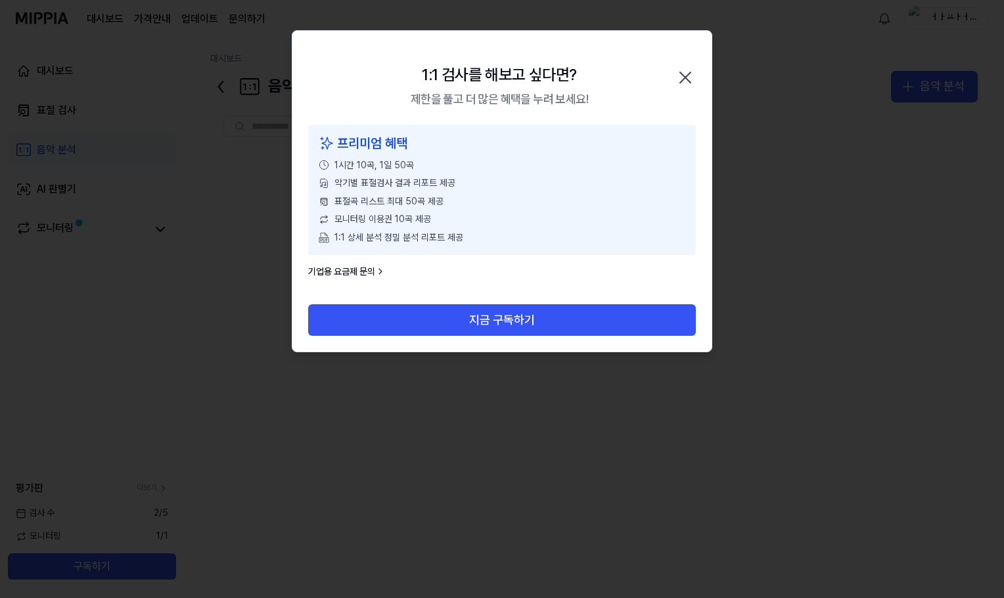
click at [690, 78] on icon "button" at bounding box center [685, 77] width 21 height 21
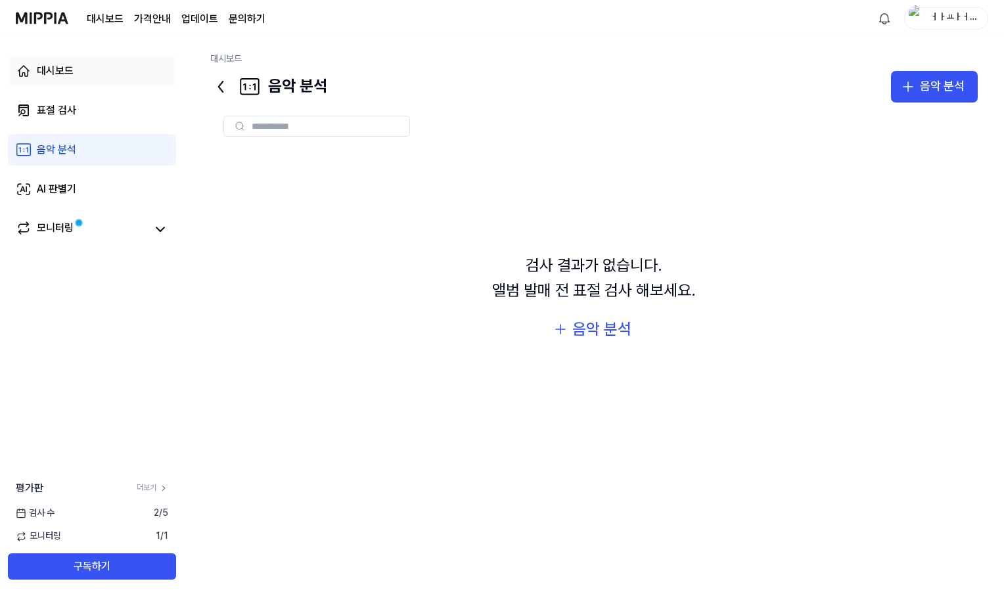
click at [101, 64] on link "대시보드" at bounding box center [92, 71] width 168 height 32
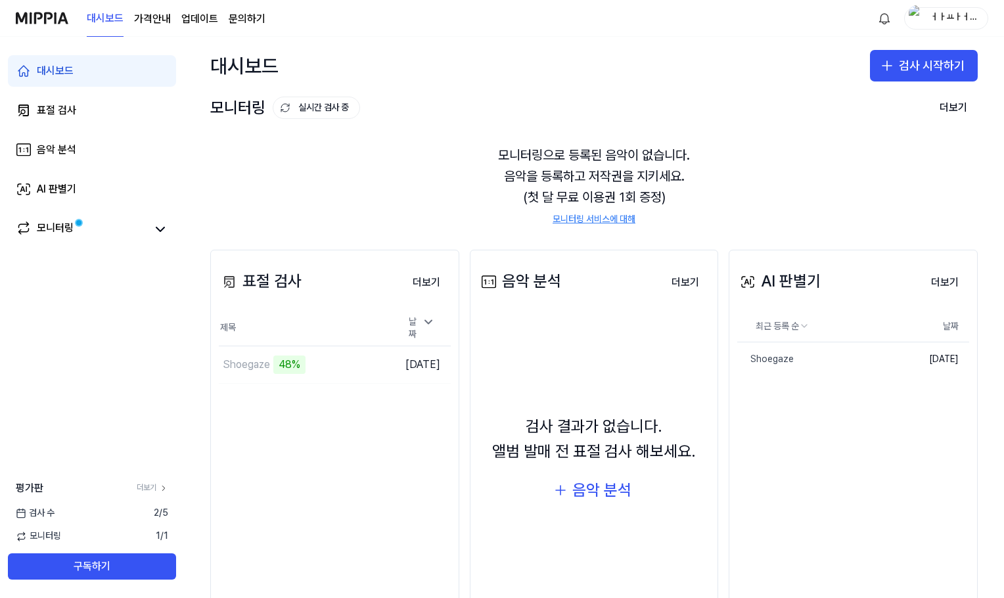
click at [141, 20] on page\) "가격안내" at bounding box center [152, 19] width 37 height 16
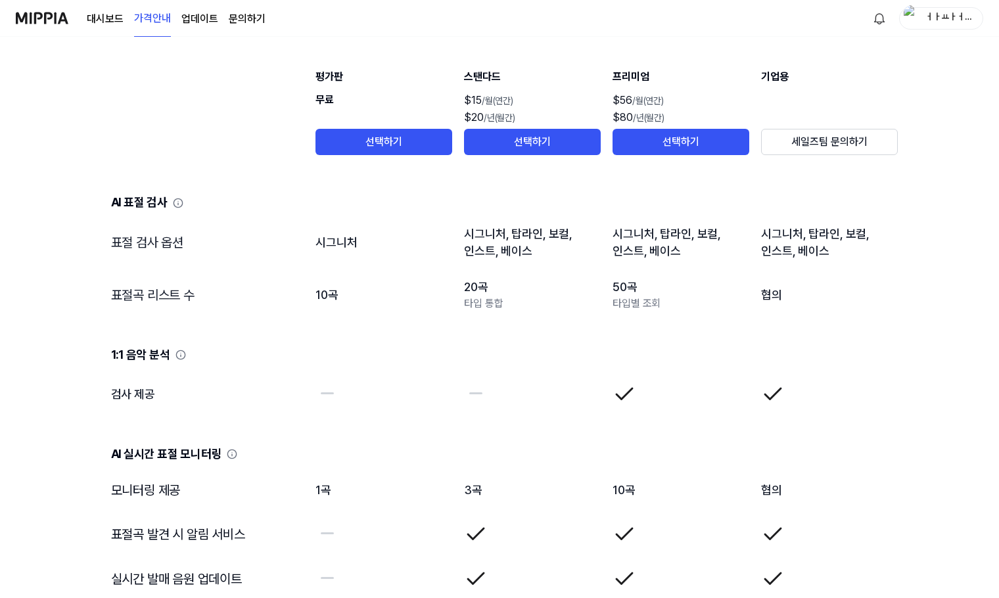
scroll to position [1577, 0]
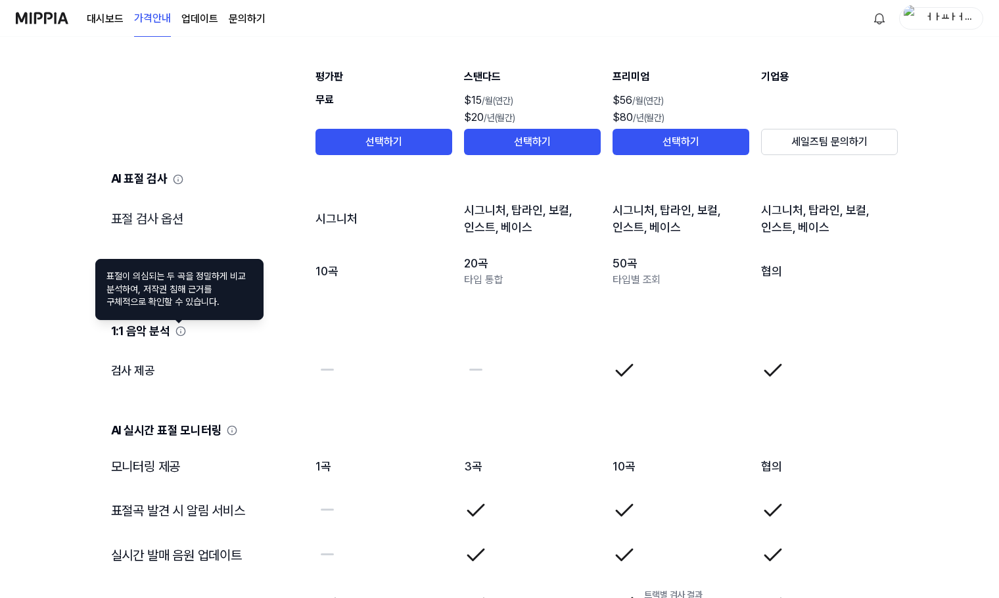
click at [181, 331] on icon at bounding box center [180, 331] width 11 height 11
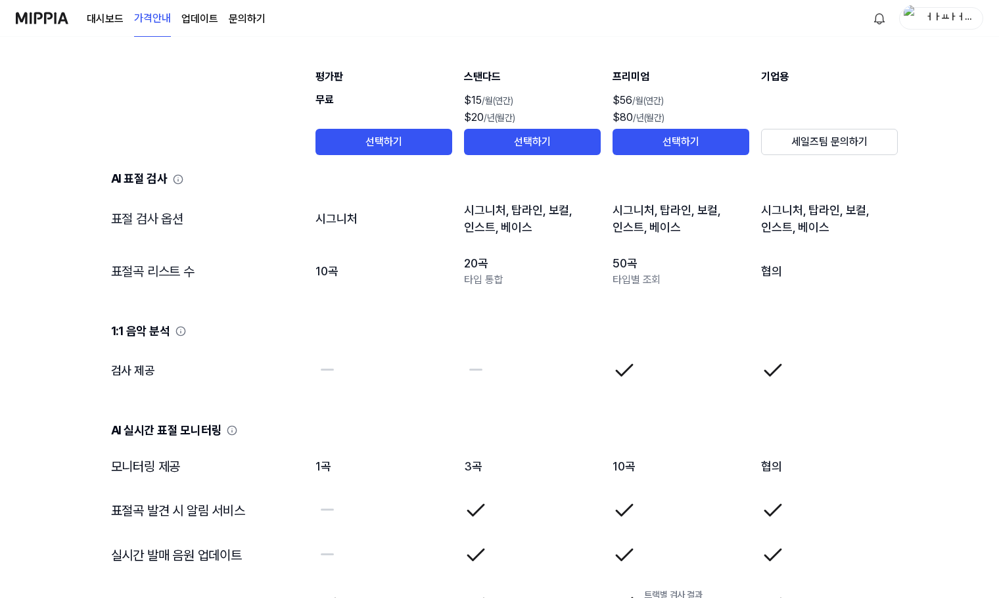
click at [168, 376] on td "검사 제공" at bounding box center [203, 370] width 204 height 53
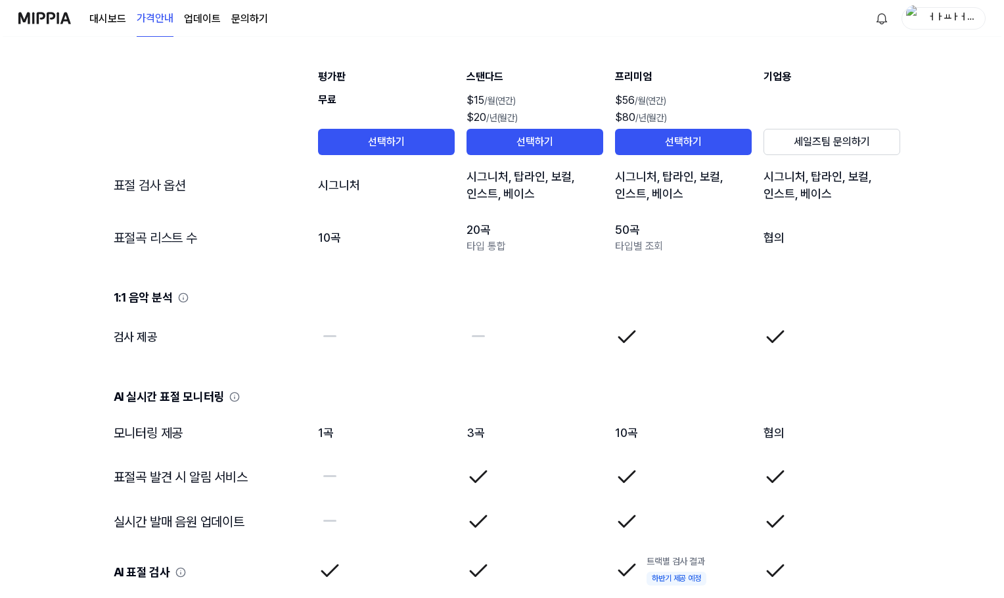
scroll to position [0, 0]
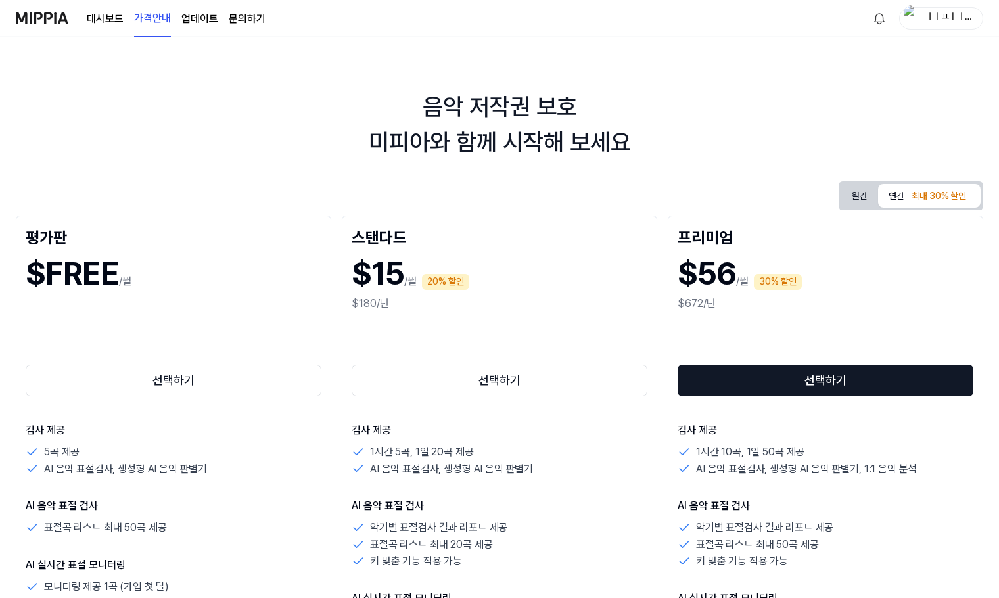
drag, startPoint x: 343, startPoint y: 427, endPoint x: 244, endPoint y: -11, distance: 448.1
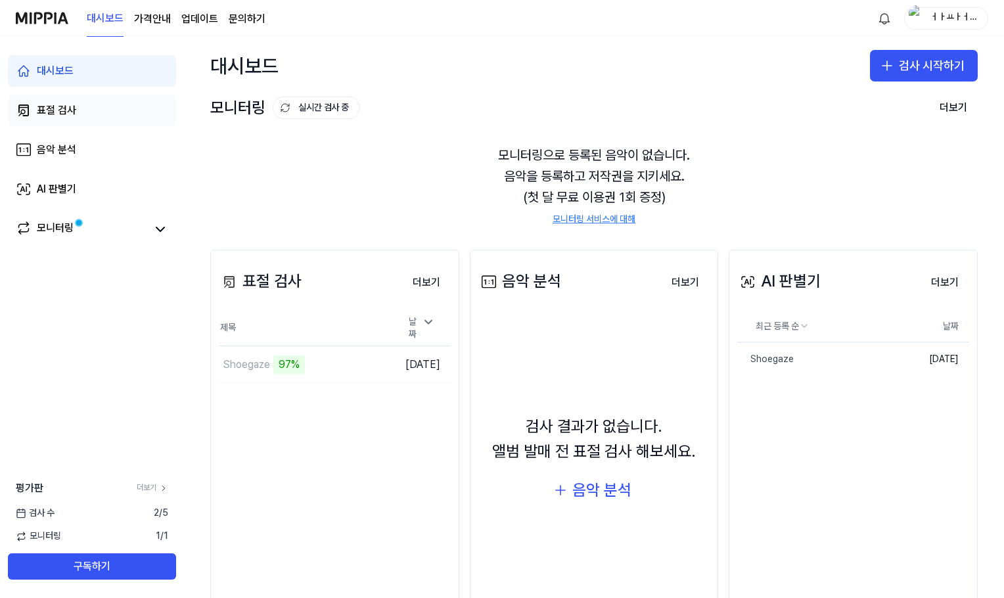
click at [67, 121] on link "표절 검사" at bounding box center [92, 111] width 168 height 32
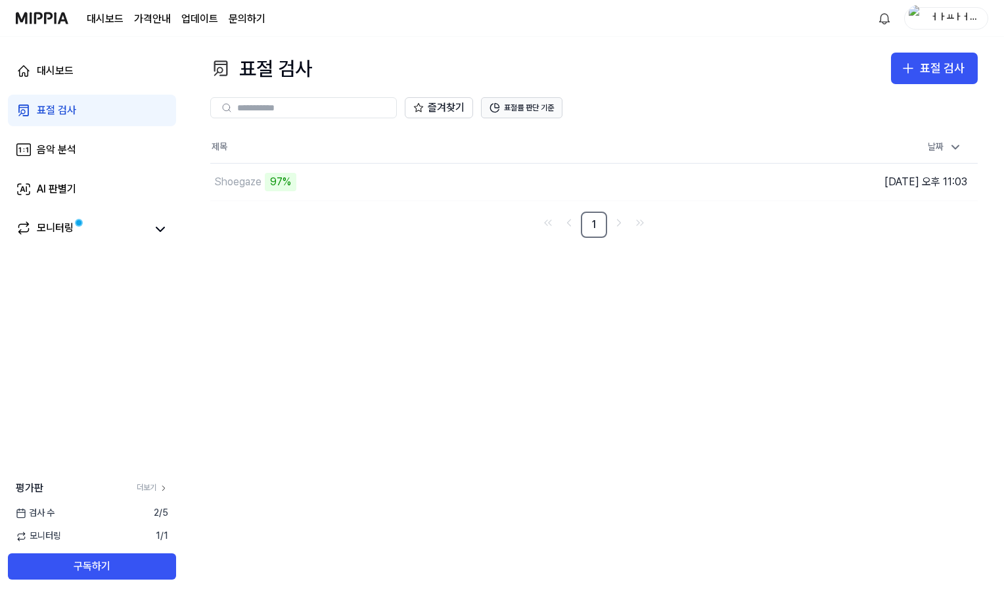
click at [496, 106] on icon at bounding box center [495, 108] width 11 height 11
click at [242, 178] on div "Shoegaze" at bounding box center [237, 182] width 47 height 16
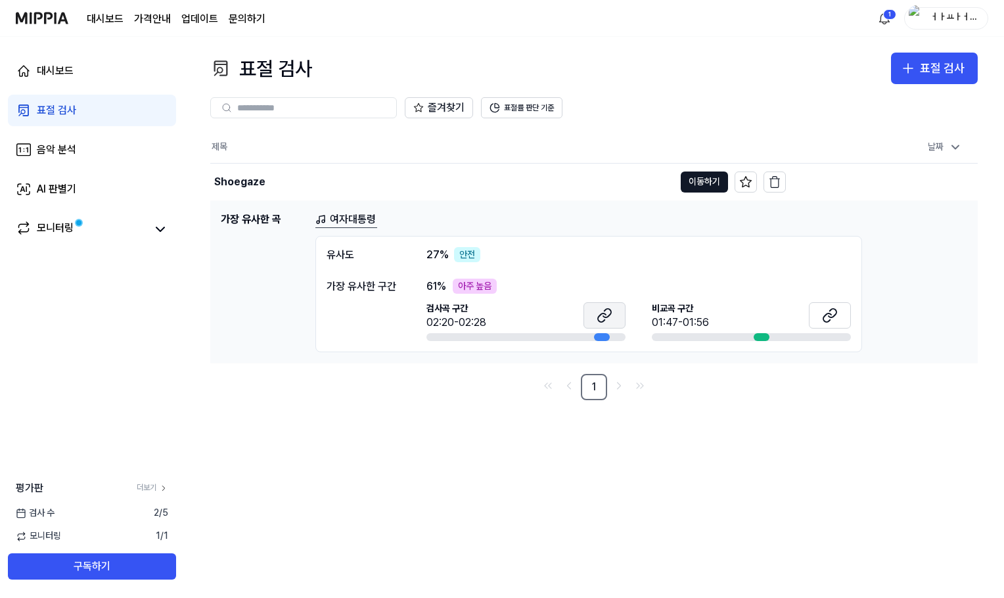
click at [590, 316] on button at bounding box center [605, 315] width 42 height 26
click at [434, 252] on span "27 %" at bounding box center [438, 255] width 22 height 16
click at [457, 253] on div "안전" at bounding box center [467, 255] width 26 height 16
click at [469, 254] on div "안전" at bounding box center [467, 255] width 26 height 16
click at [459, 287] on div "아주 높음" at bounding box center [475, 287] width 44 height 16
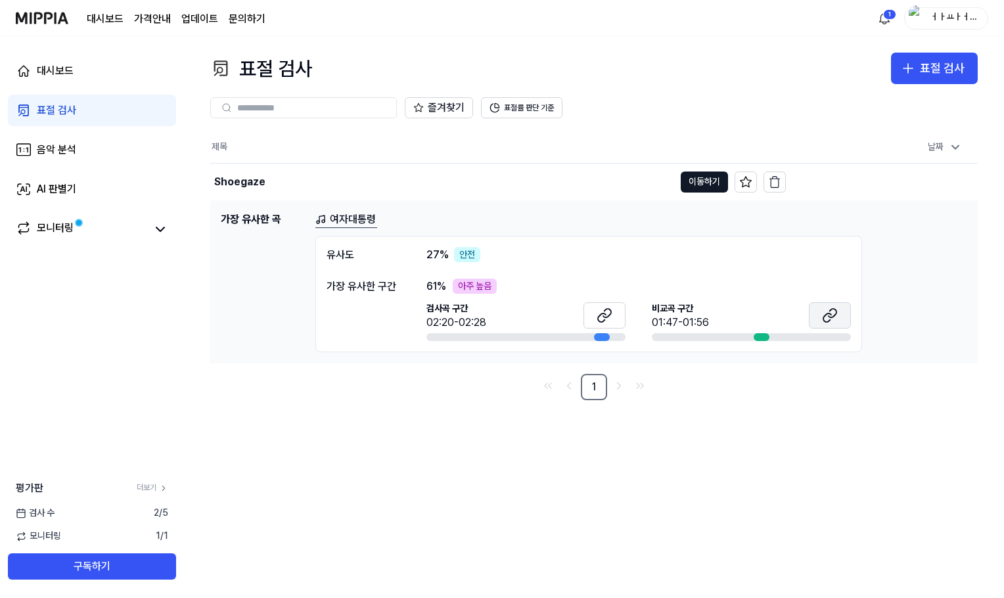
click at [827, 312] on icon at bounding box center [830, 316] width 16 height 16
click at [609, 316] on icon at bounding box center [607, 313] width 8 height 9
click at [599, 315] on icon at bounding box center [602, 317] width 8 height 9
